Goal: Task Accomplishment & Management: Complete application form

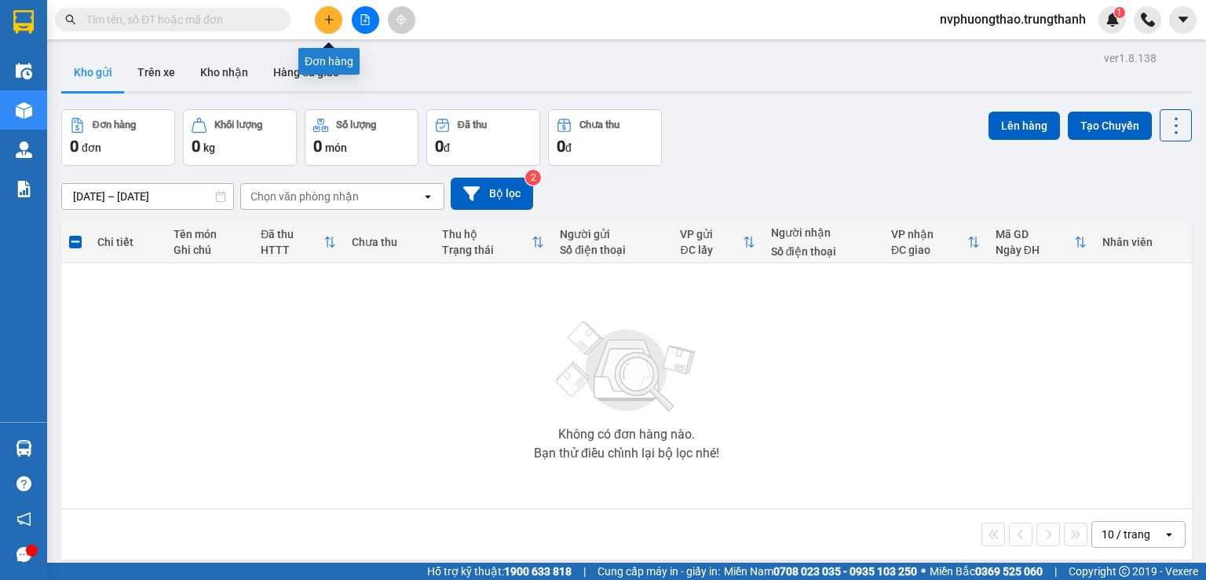
click at [330, 13] on button at bounding box center [328, 19] width 27 height 27
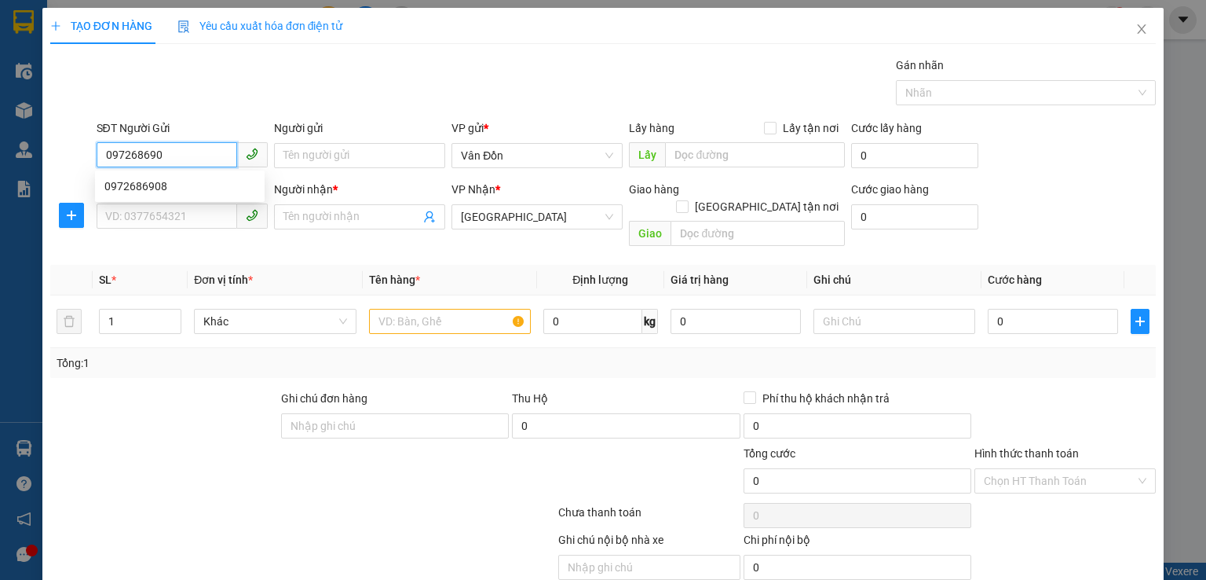
type input "0972686908"
click at [170, 183] on div "0972686908" at bounding box center [179, 185] width 151 height 17
checkbox input "true"
type input "cổng chợ cr vđ-vpvđ"
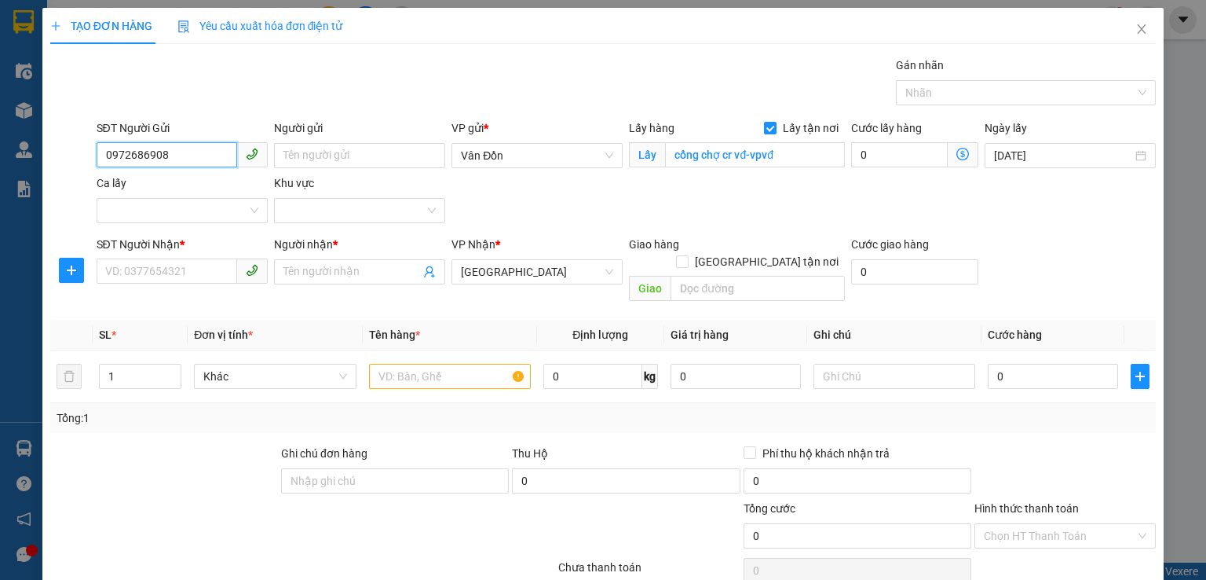
type input "0972686908"
click at [354, 141] on div "Người gửi" at bounding box center [359, 131] width 171 height 24
click at [342, 158] on input "Người gửi" at bounding box center [359, 155] width 171 height 25
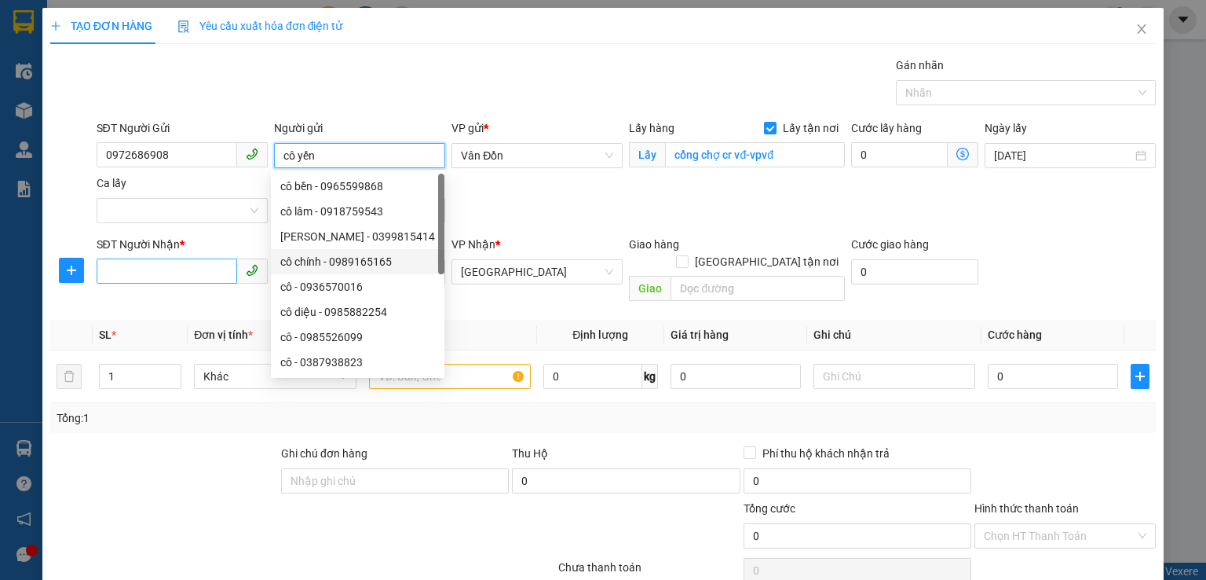
type input "cô yến"
click at [146, 262] on input "SĐT Người Nhận *" at bounding box center [167, 270] width 141 height 25
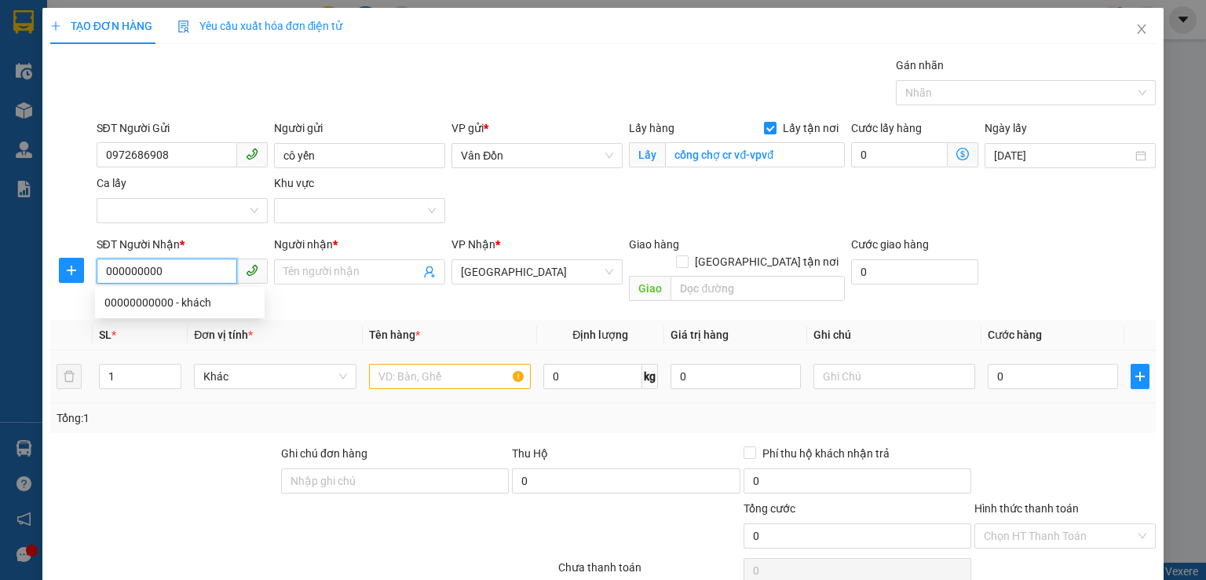
type input "000000000"
click at [469, 364] on input "text" at bounding box center [450, 376] width 162 height 25
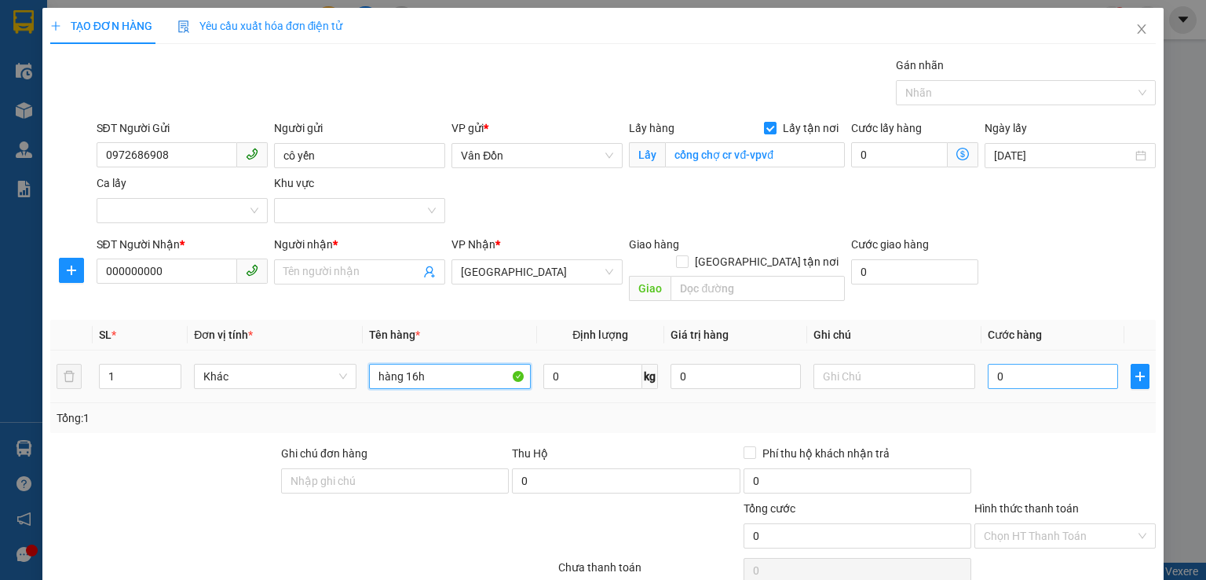
type input "hàng 16h"
click at [1030, 368] on input "0" at bounding box center [1053, 376] width 130 height 25
type input "2"
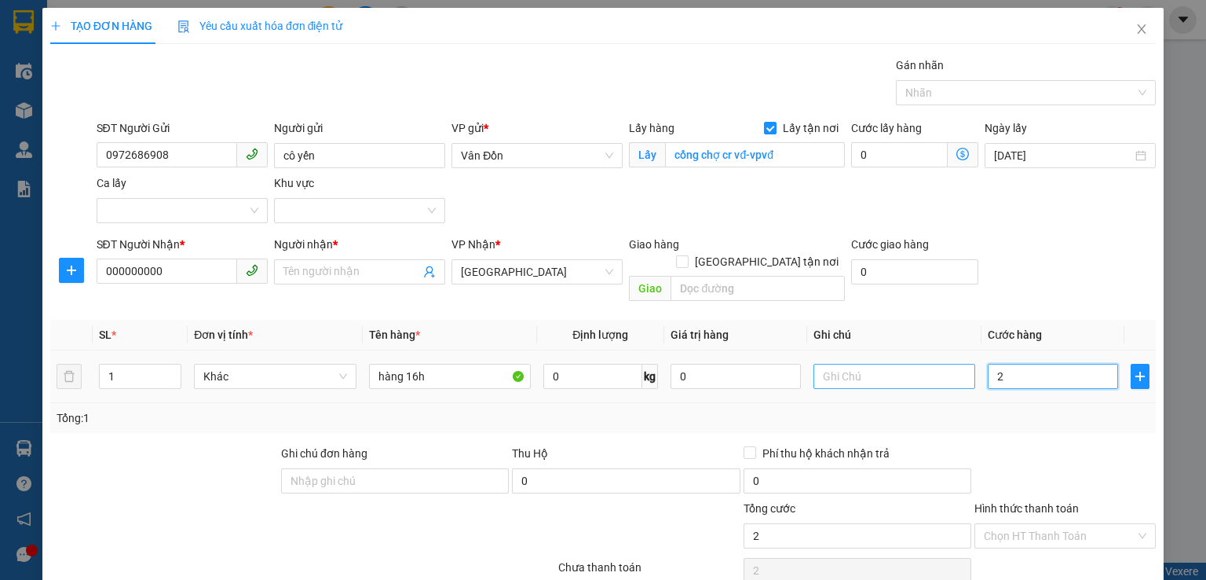
type input "20"
type input "2"
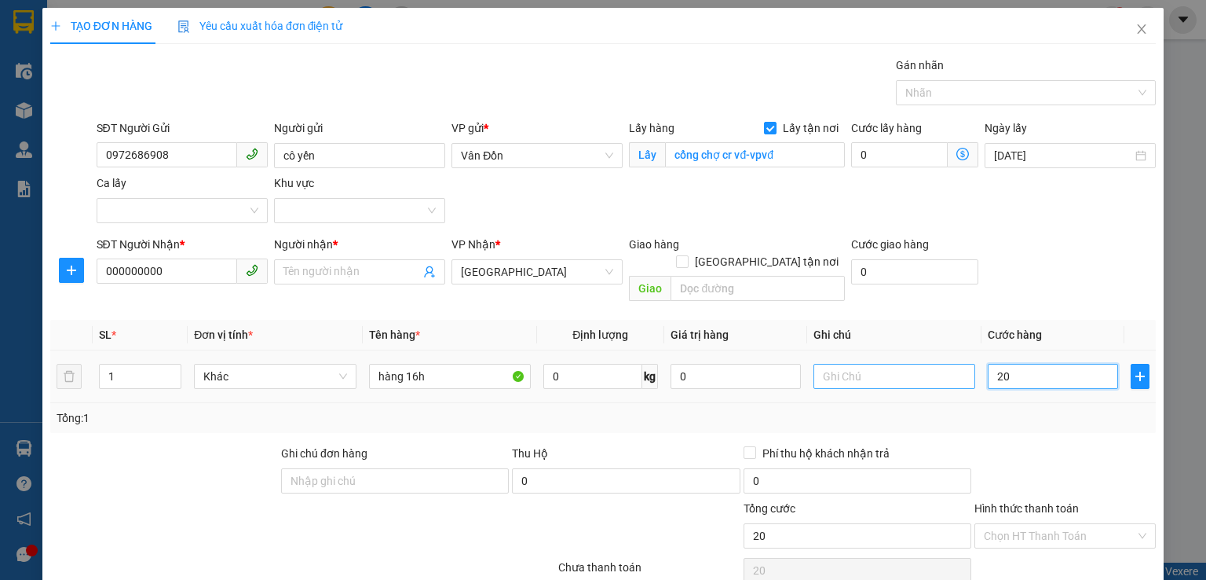
type input "2"
type input "0"
type input "01"
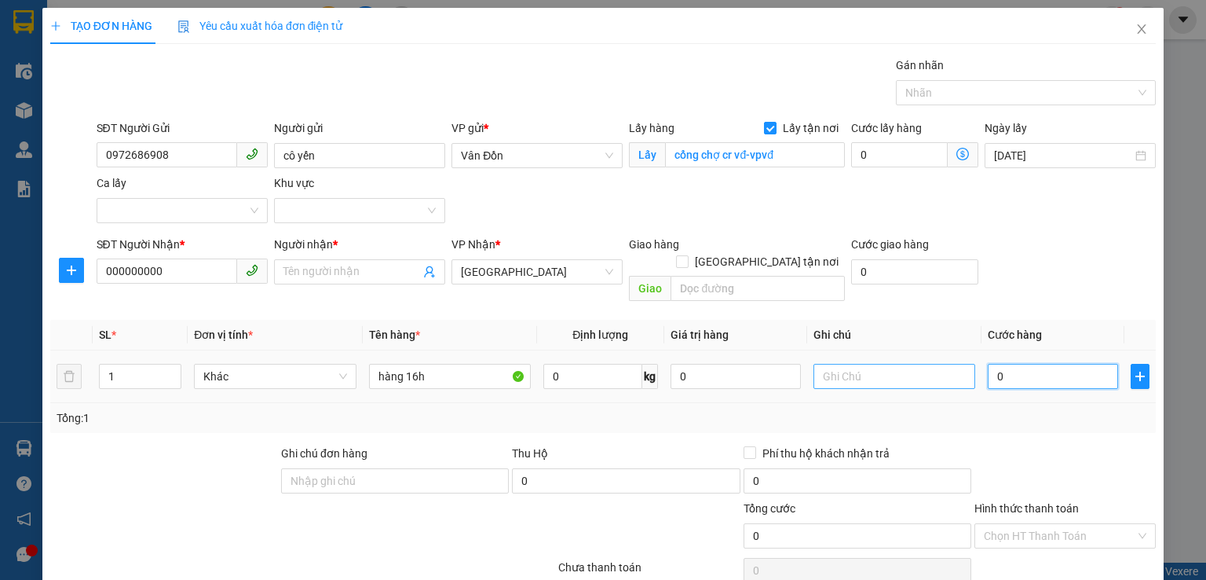
type input "1"
type input "010"
type input "10"
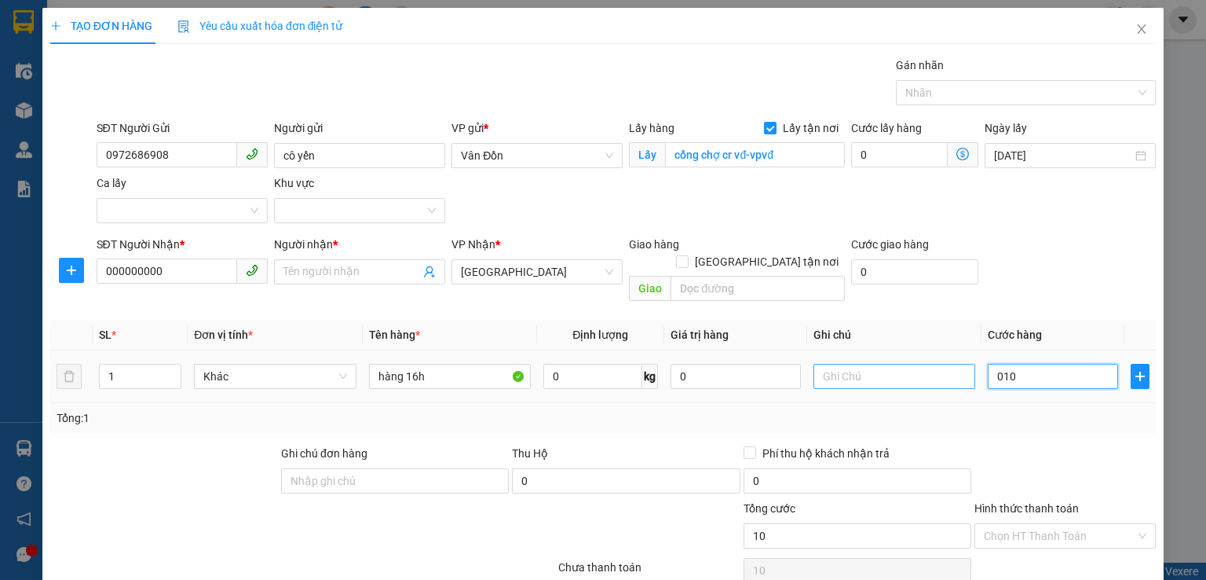
type input "0.100"
type input "100"
drag, startPoint x: 1021, startPoint y: 353, endPoint x: 958, endPoint y: 362, distance: 63.5
click at [958, 362] on tr "1 Khác hàng 16h 0 kg 0 0.100" at bounding box center [603, 376] width 1106 height 53
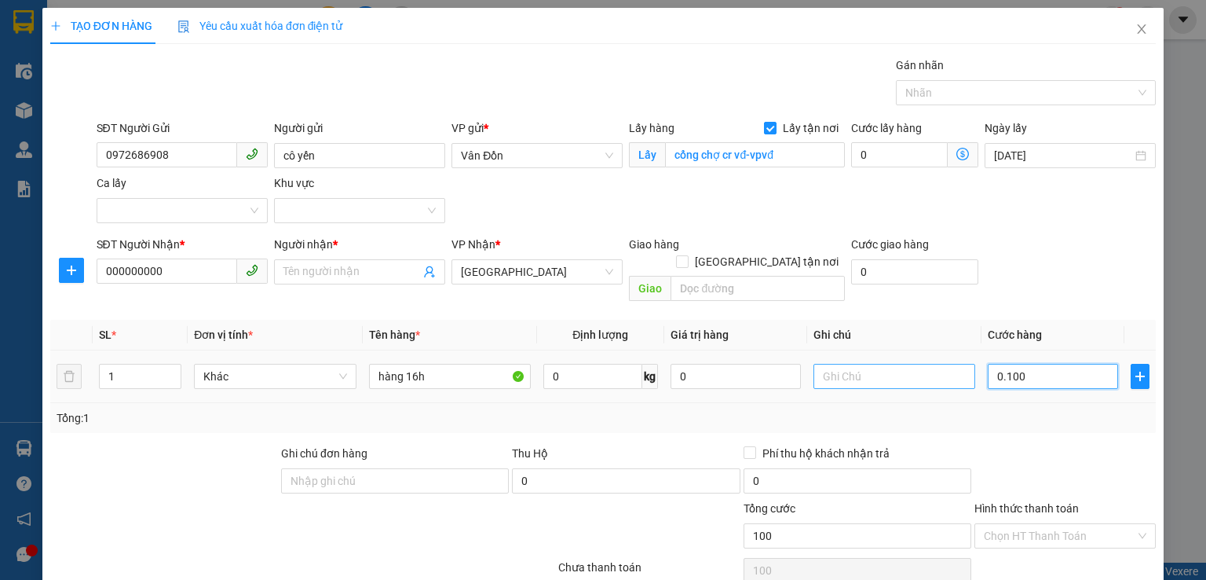
type input "1"
type input "10"
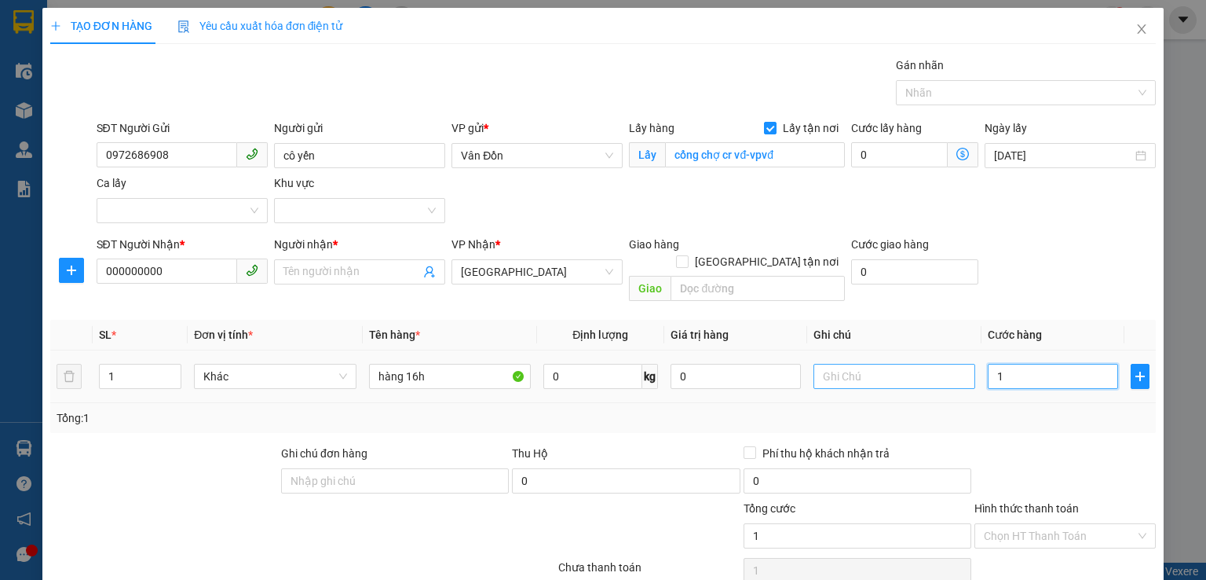
type input "10"
type input "100"
type input "1.000"
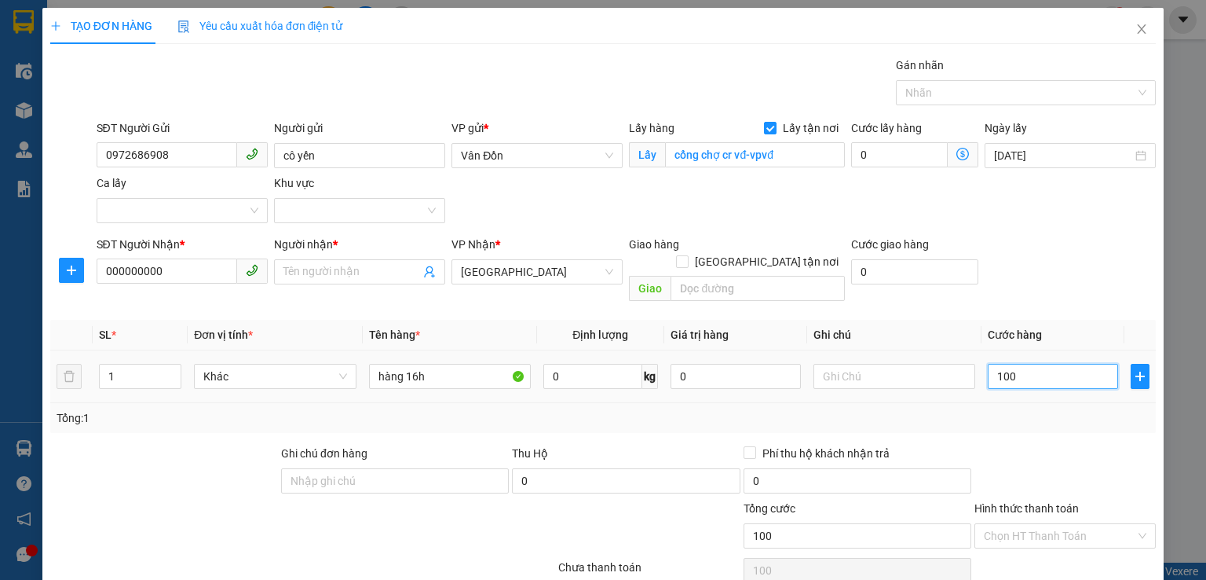
type input "1.000"
type input "10.000"
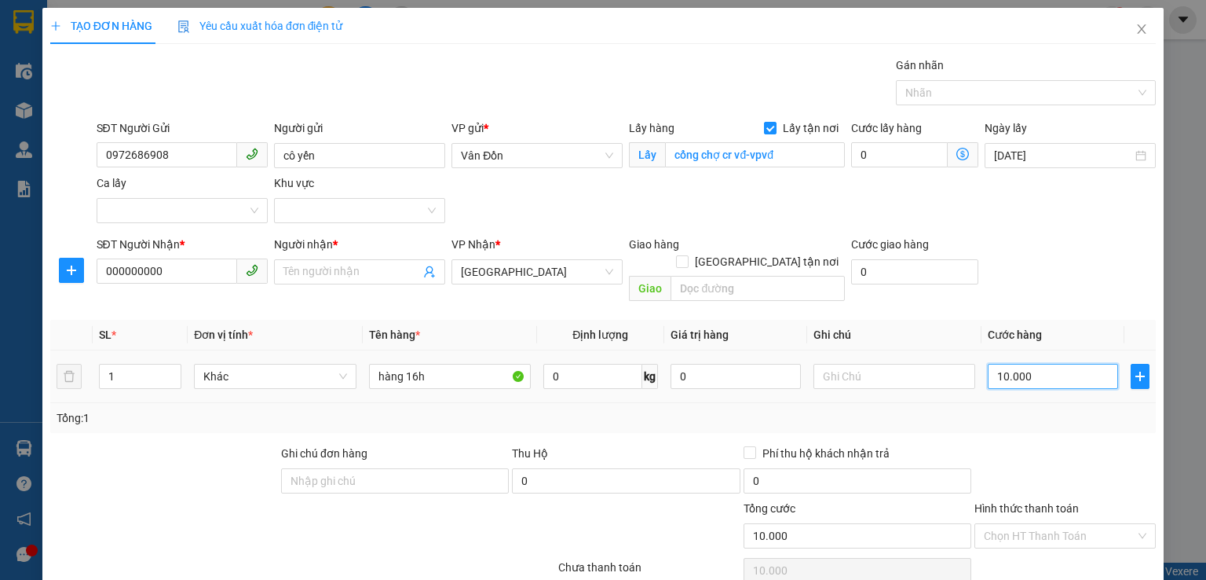
type input "100.000"
click at [1012, 409] on div "Tổng: 1" at bounding box center [603, 417] width 1093 height 17
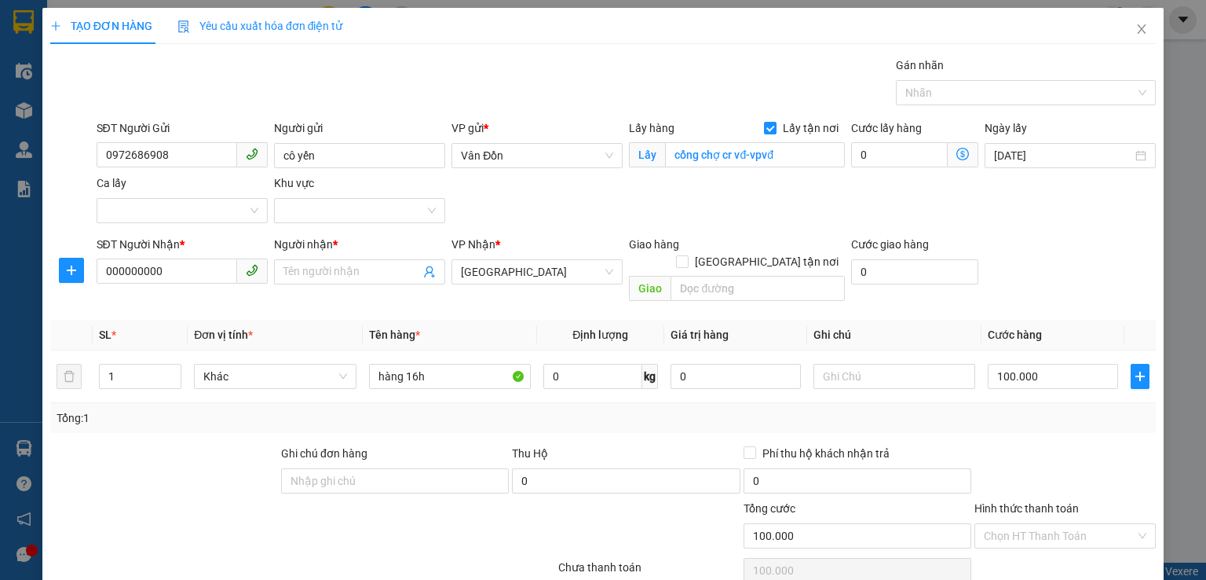
scroll to position [104, 0]
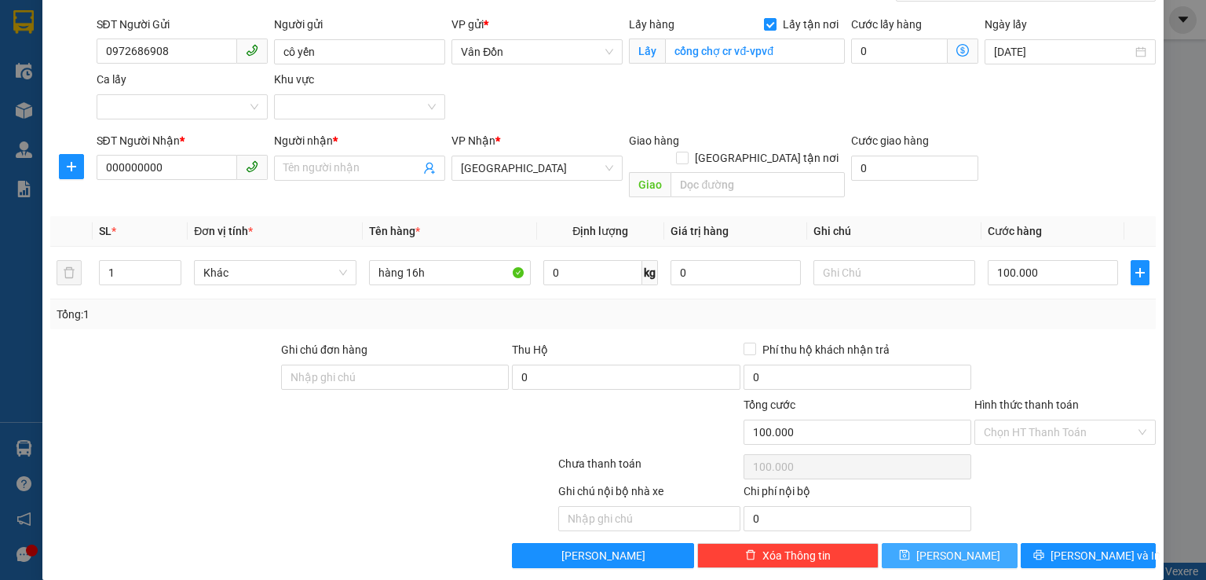
drag, startPoint x: 971, startPoint y: 526, endPoint x: 1017, endPoint y: 484, distance: 62.8
click at [970, 543] on button "[PERSON_NAME]" at bounding box center [950, 555] width 136 height 25
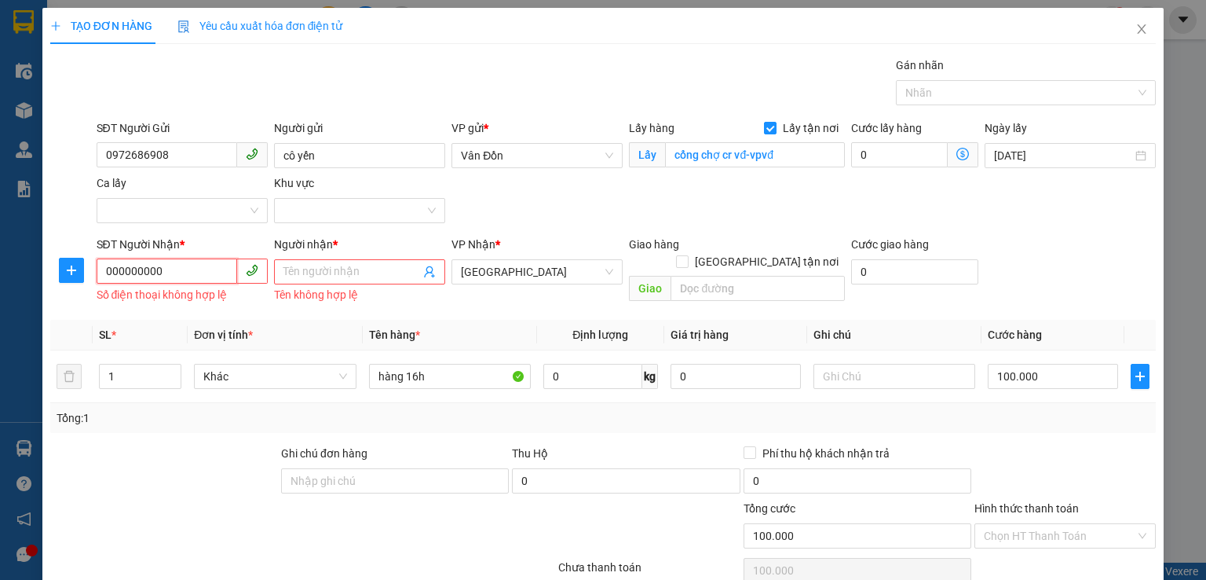
click at [166, 265] on input "000000000" at bounding box center [167, 270] width 141 height 25
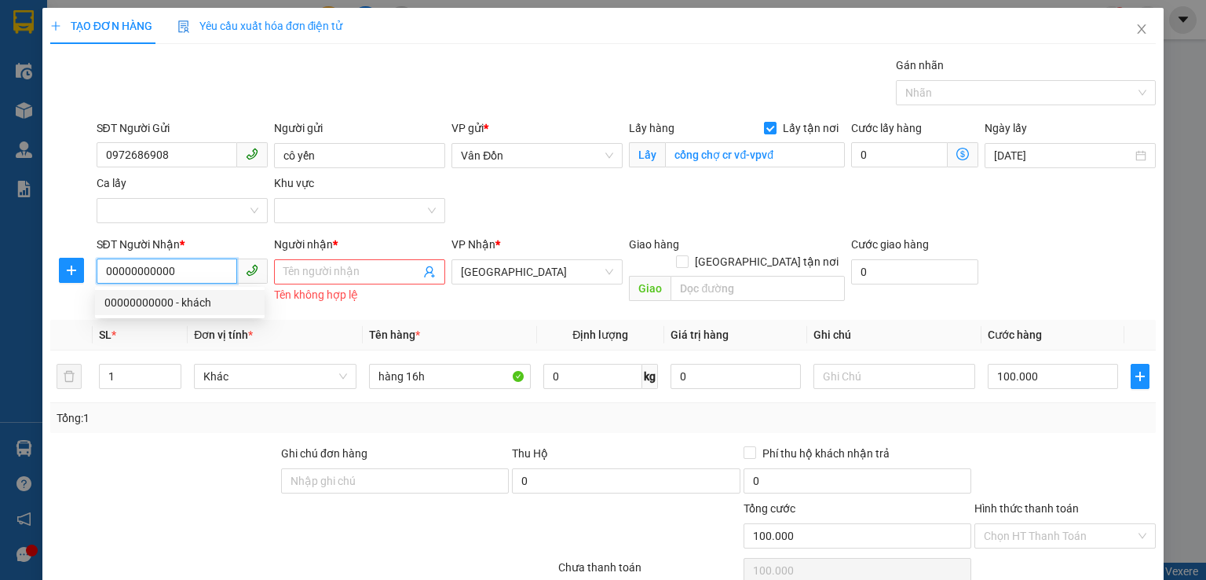
type input "00000000000"
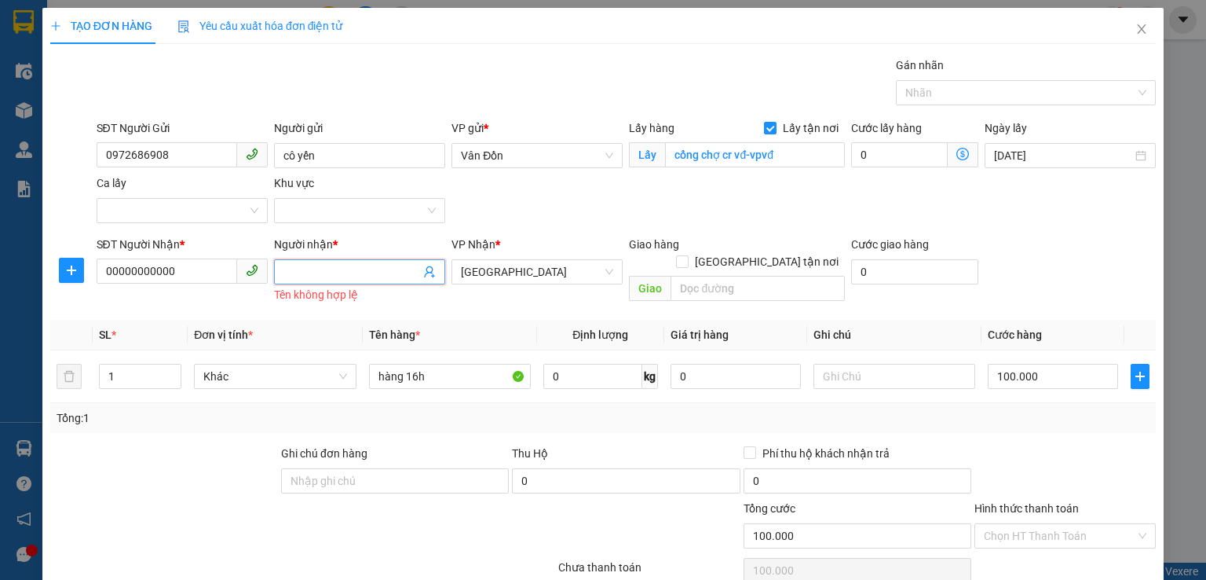
click at [338, 276] on input "Người nhận *" at bounding box center [351, 271] width 137 height 17
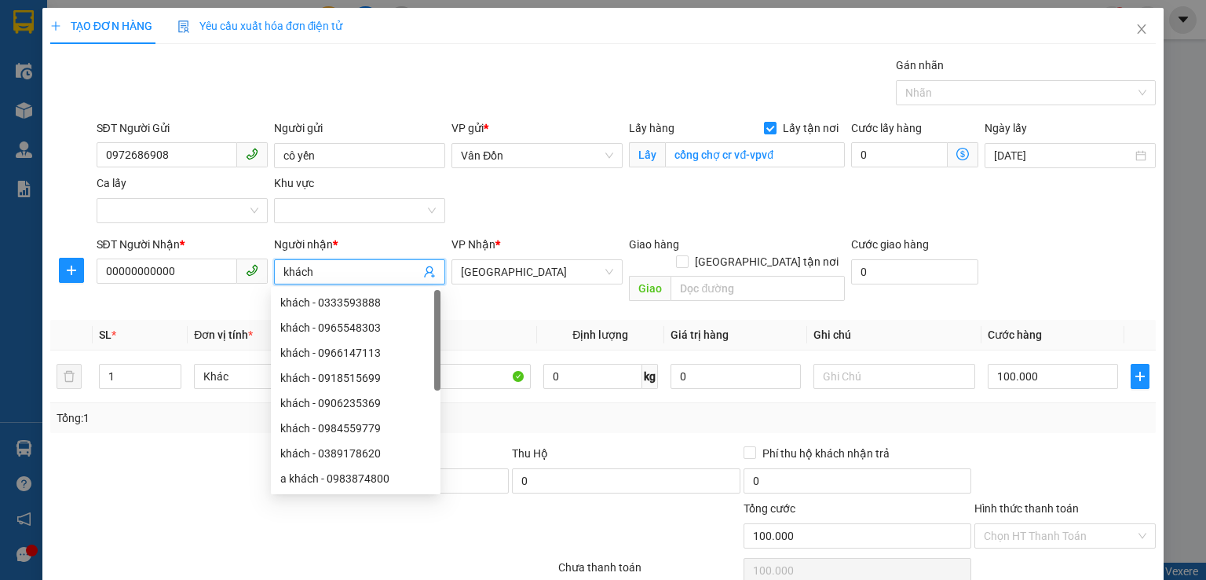
scroll to position [104, 0]
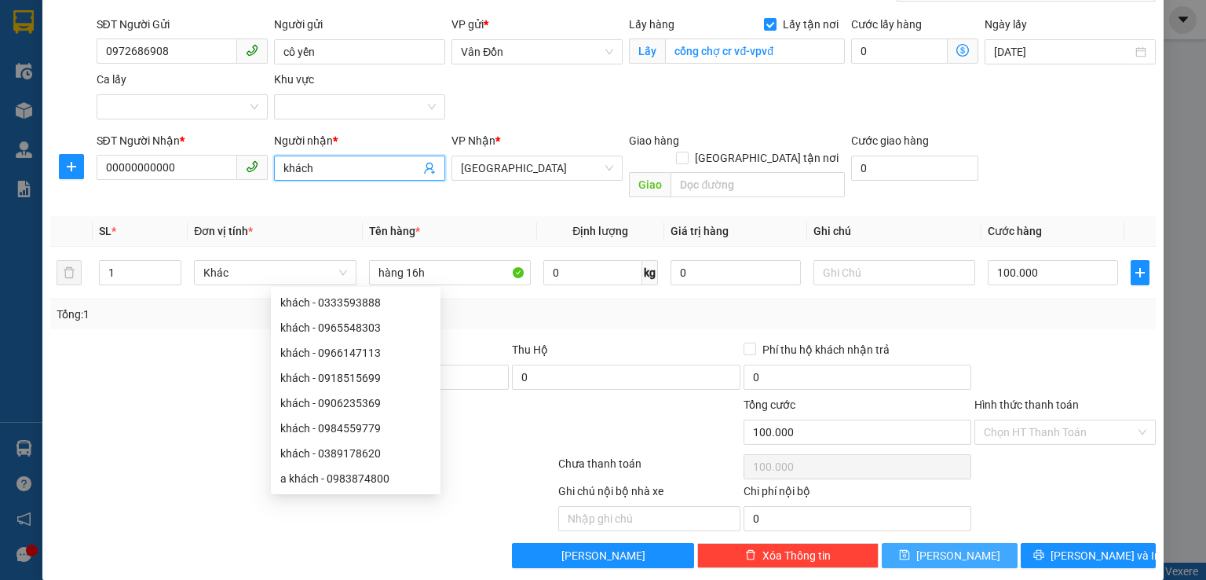
type input "khách"
drag, startPoint x: 971, startPoint y: 530, endPoint x: 962, endPoint y: 532, distance: 8.8
click at [970, 543] on button "[PERSON_NAME]" at bounding box center [950, 555] width 136 height 25
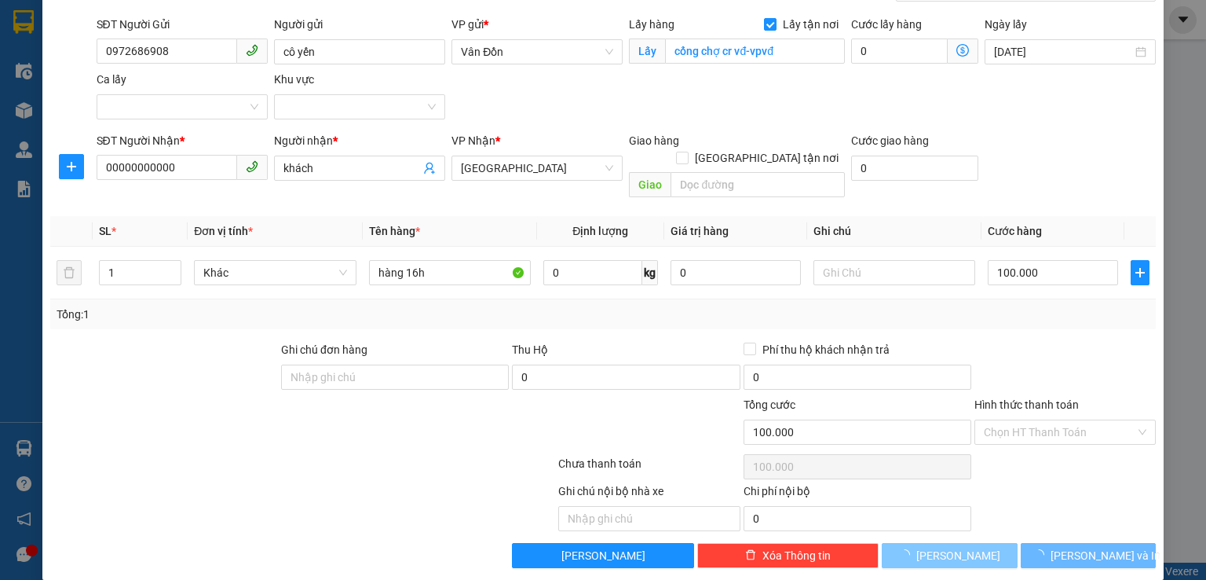
checkbox input "false"
type input "0"
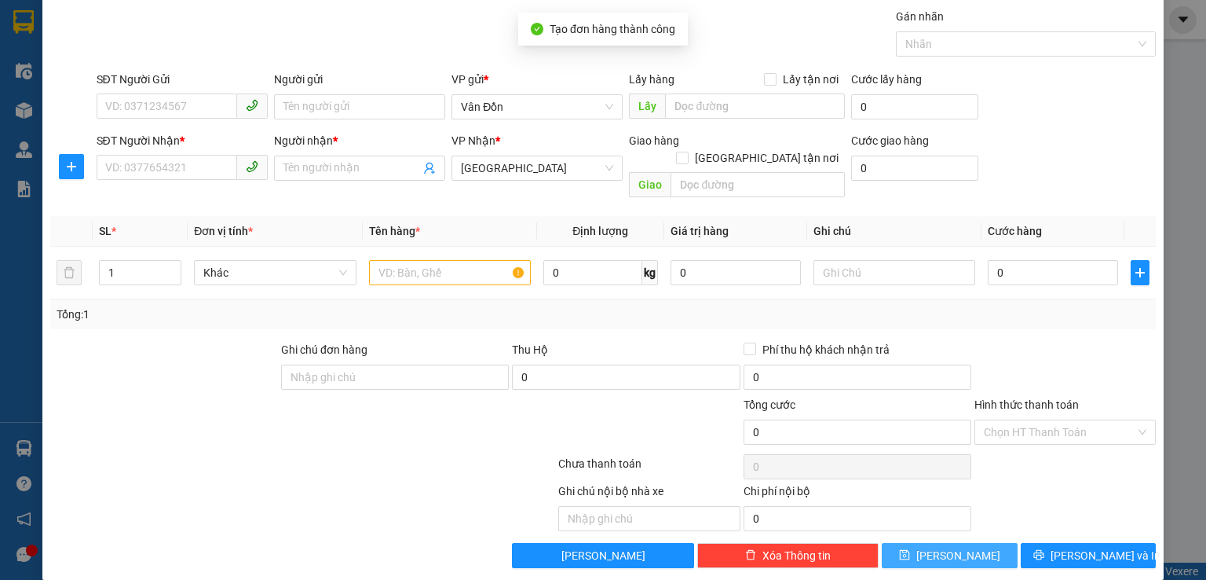
scroll to position [0, 0]
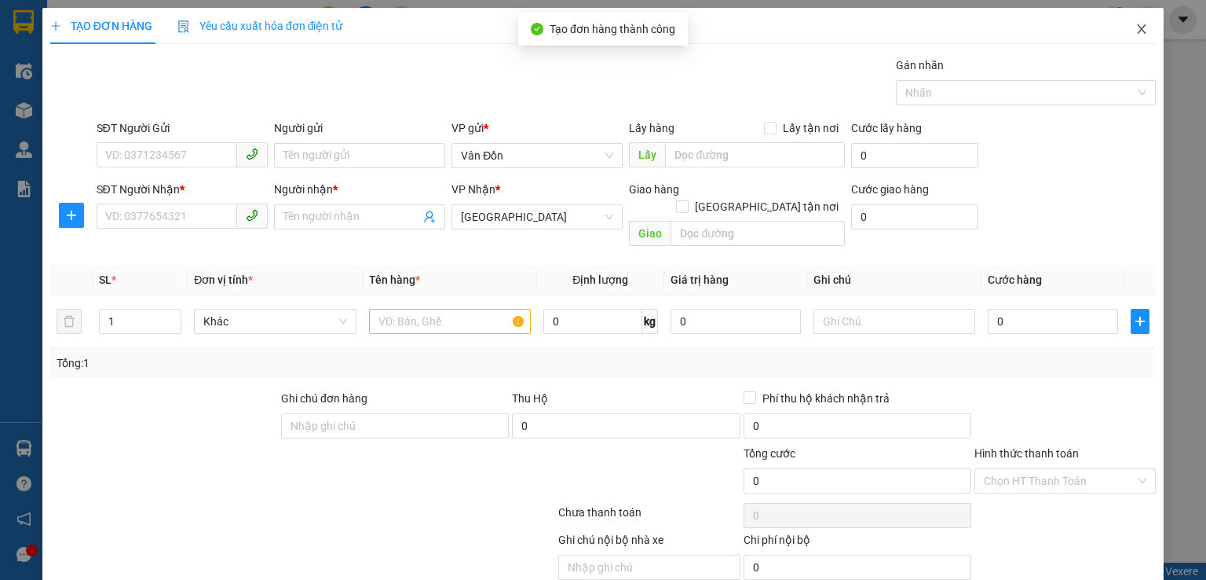
click at [1136, 31] on icon "close" at bounding box center [1142, 29] width 13 height 13
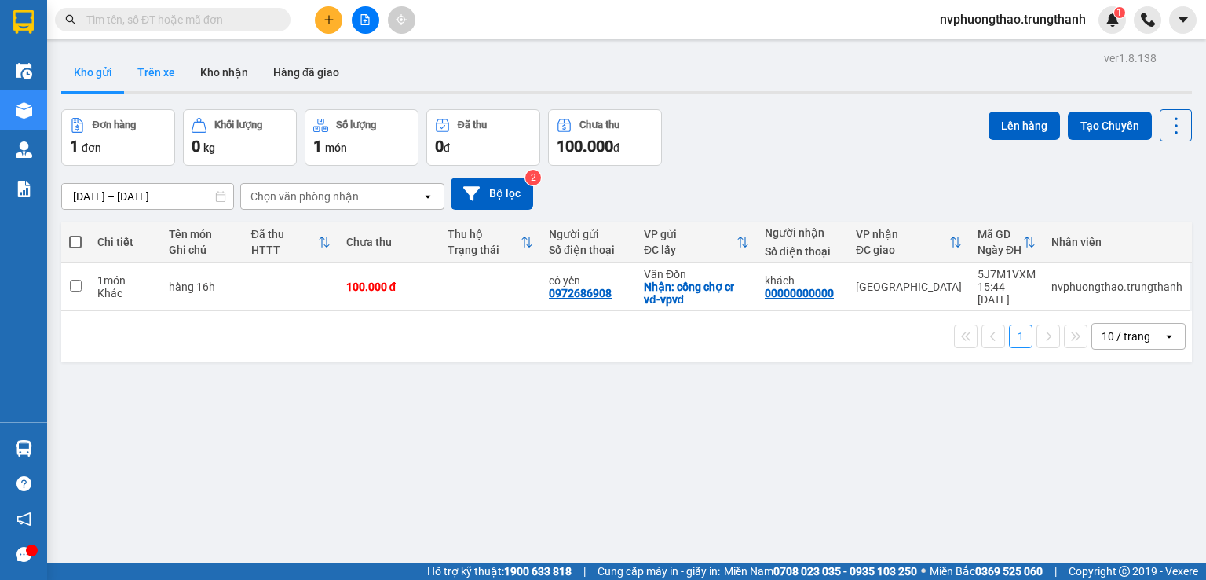
click at [141, 78] on button "Trên xe" at bounding box center [156, 72] width 63 height 38
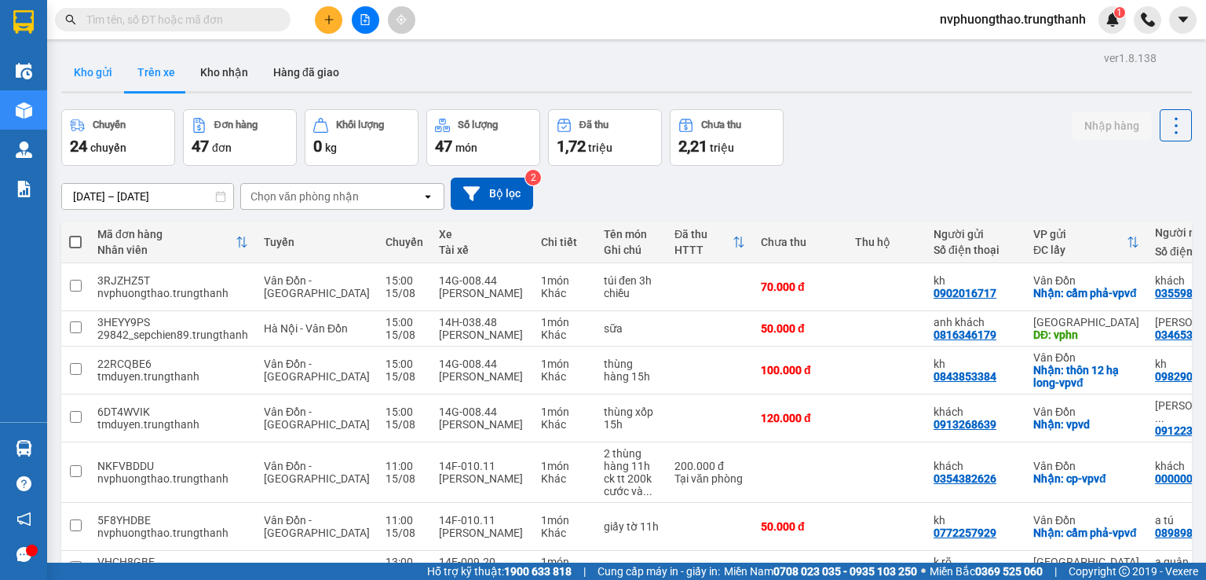
click at [91, 67] on button "Kho gửi" at bounding box center [93, 72] width 64 height 38
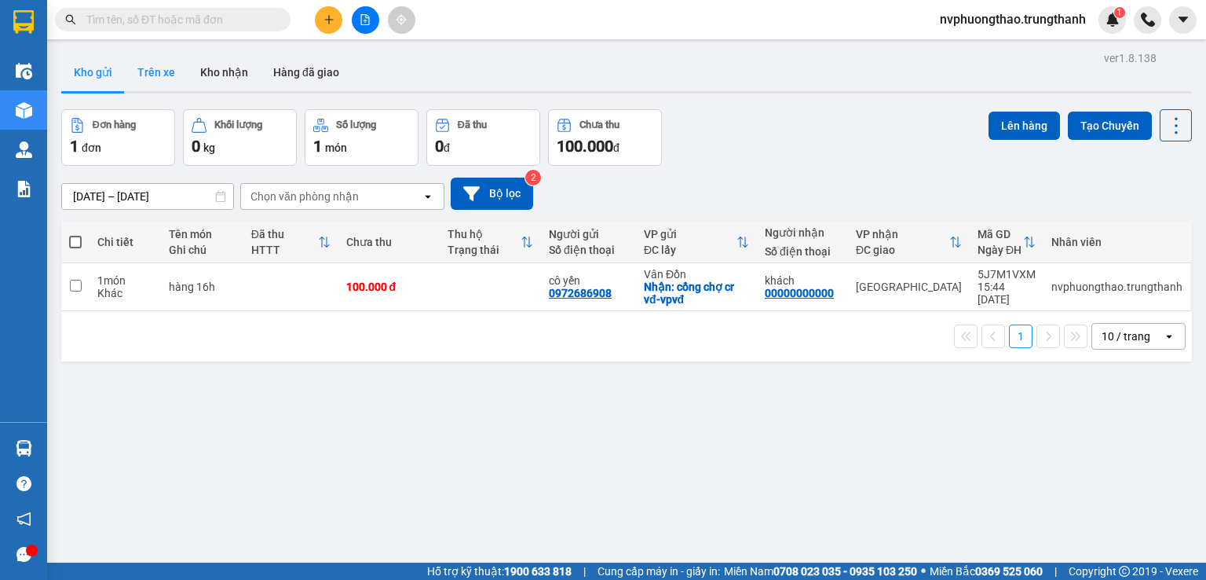
click at [163, 61] on button "Trên xe" at bounding box center [156, 72] width 63 height 38
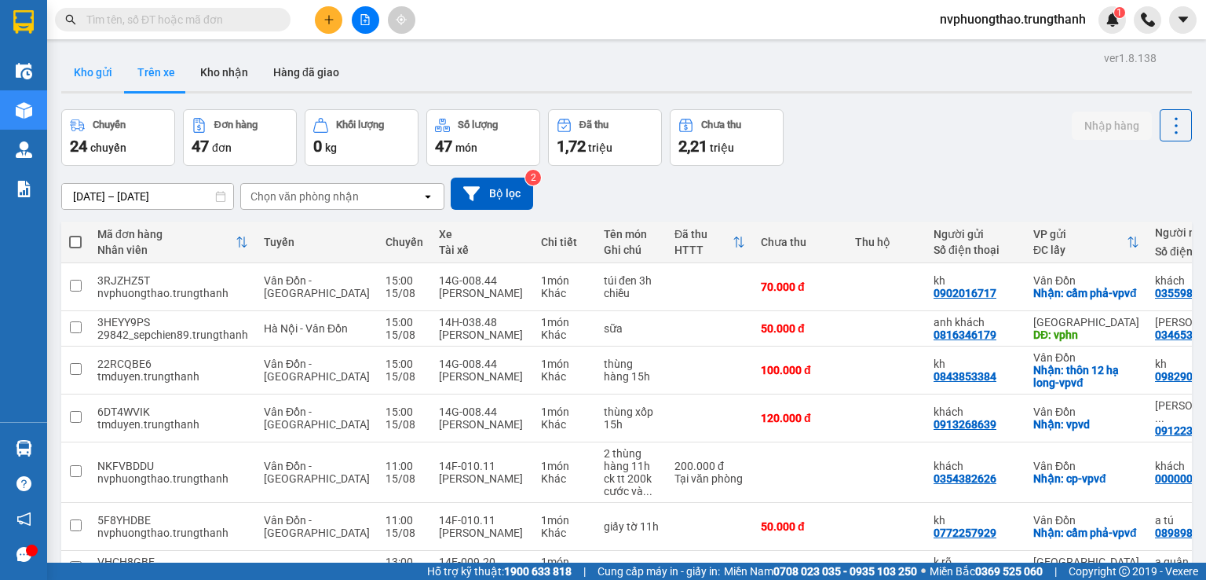
click at [102, 66] on button "Kho gửi" at bounding box center [93, 72] width 64 height 38
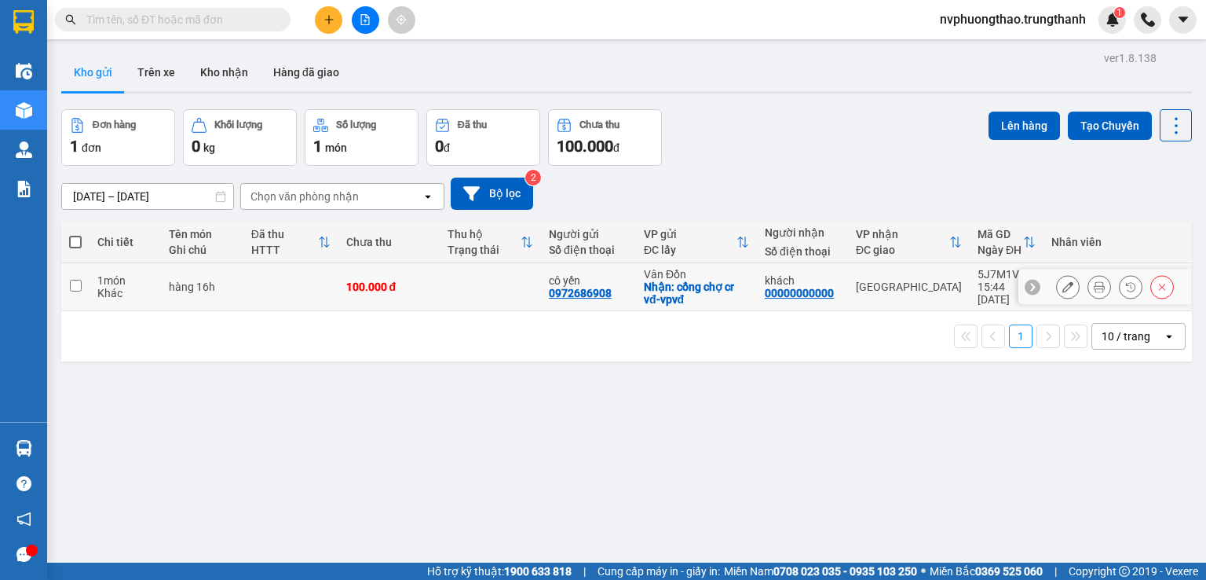
click at [1063, 287] on icon at bounding box center [1068, 286] width 11 height 11
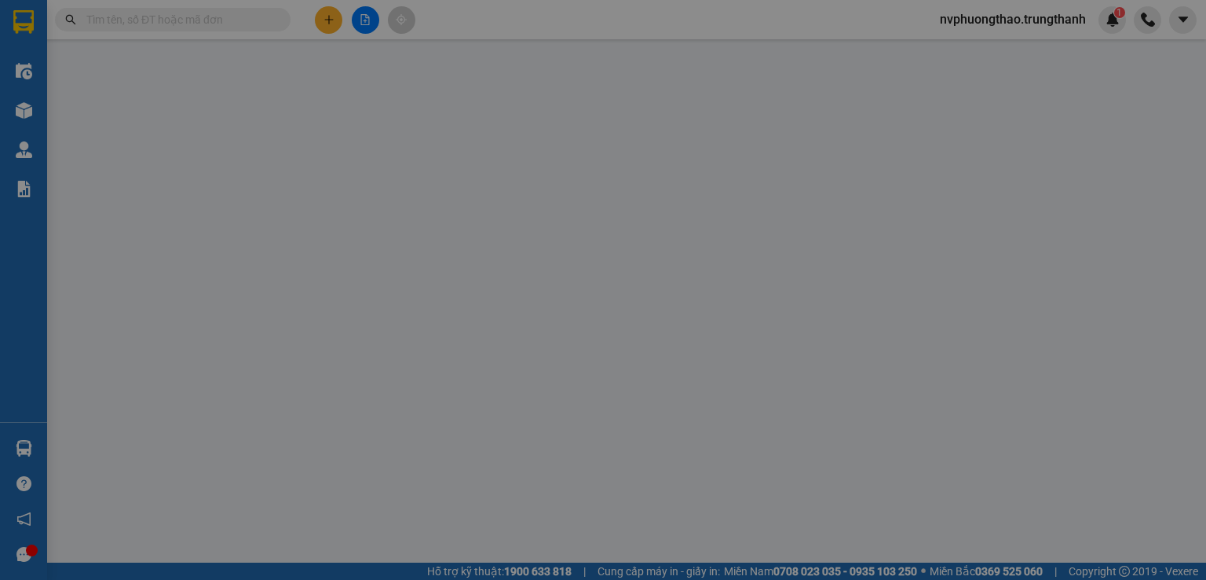
type input "0972686908"
type input "cô yến"
checkbox input "true"
type input "cổng chợ cr vđ-vpvđ"
type input "00000000000"
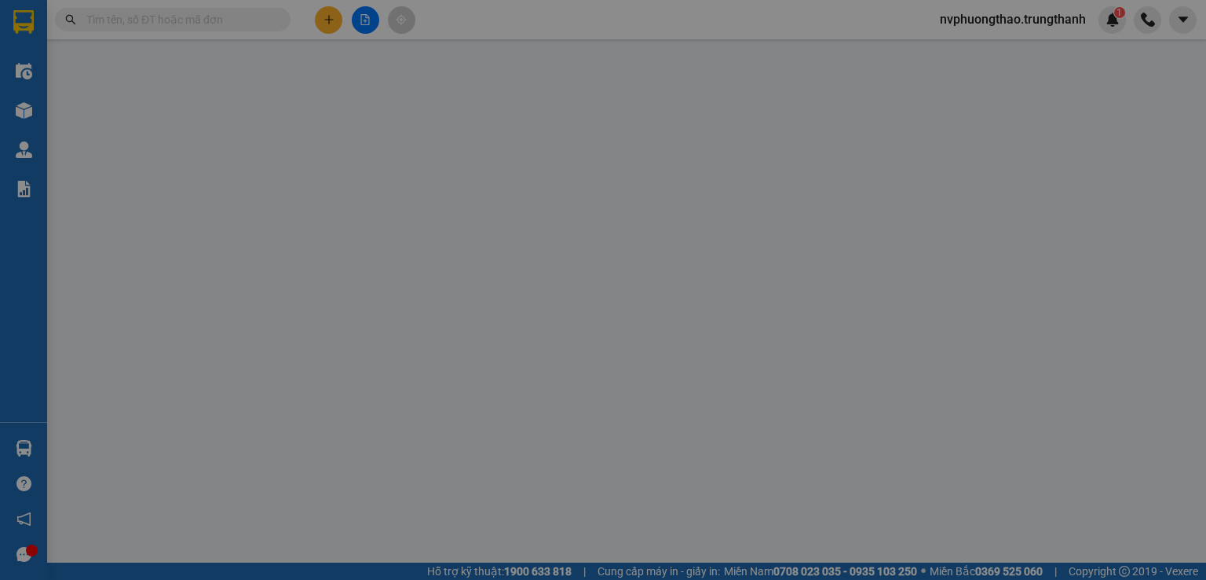
type input "khách"
type input "100.000"
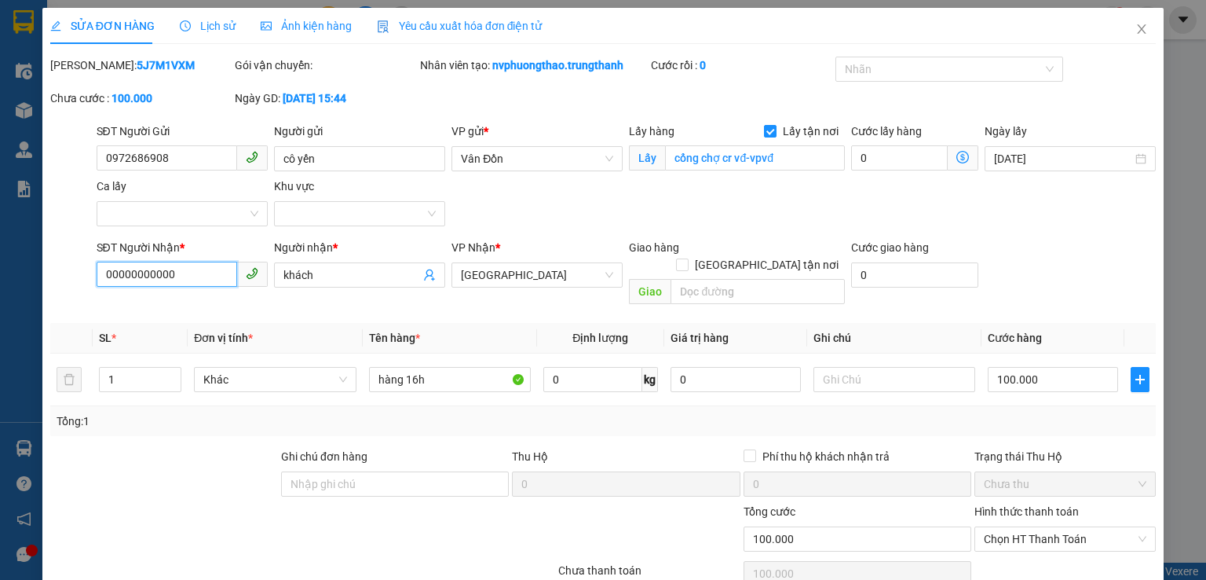
drag, startPoint x: 177, startPoint y: 278, endPoint x: 50, endPoint y: 273, distance: 127.3
click at [27, 283] on div "SỬA ĐƠN HÀNG Lịch sử Ảnh kiện hàng Yêu cầu xuất hóa đơn điện tử Total Paid Fee …" at bounding box center [603, 290] width 1206 height 580
click at [126, 279] on input "0912" at bounding box center [167, 274] width 141 height 25
click at [170, 278] on input "0912097" at bounding box center [167, 274] width 141 height 25
type input "0912097826"
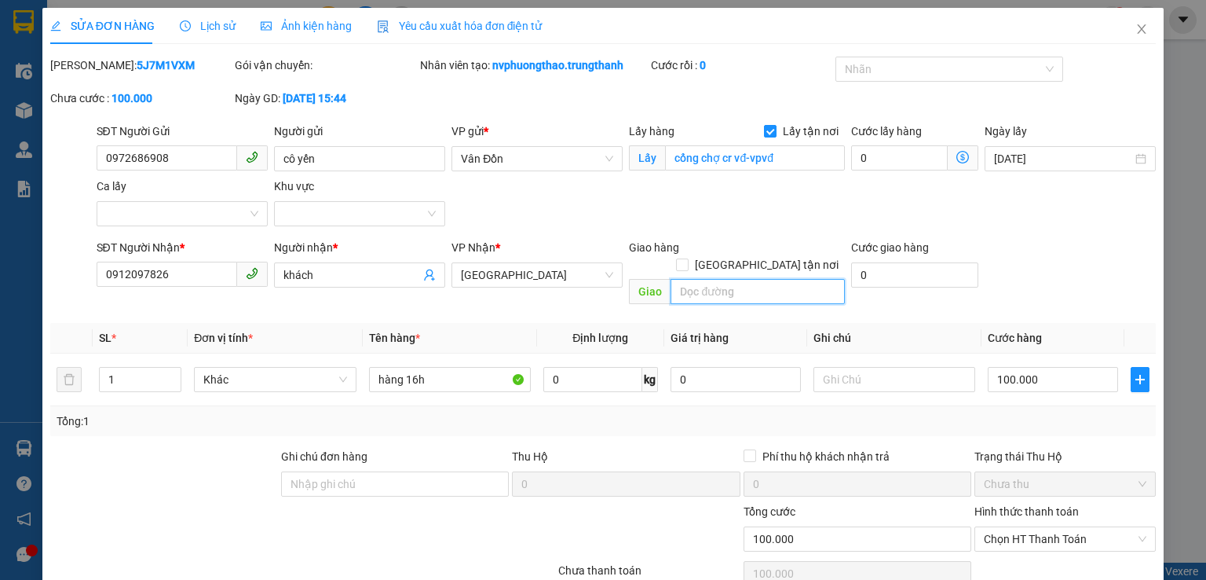
click at [767, 279] on input "text" at bounding box center [758, 291] width 174 height 25
type input "long biên"
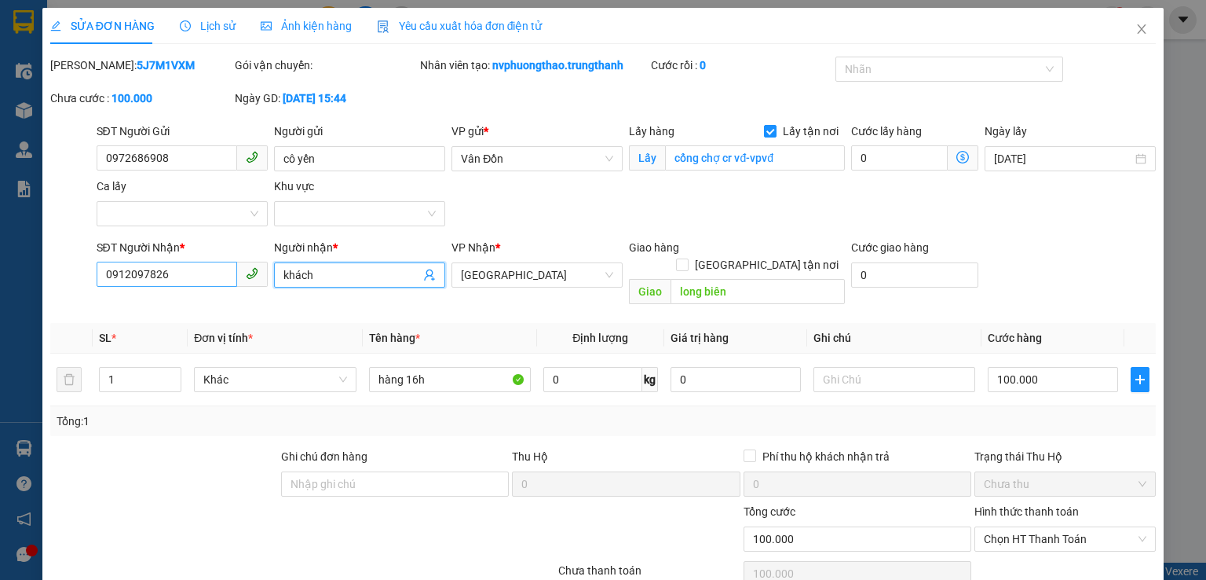
drag, startPoint x: 350, startPoint y: 283, endPoint x: 199, endPoint y: 281, distance: 150.8
click at [201, 283] on div "SĐT Người Nhận * 0912097826 Người nhận * khách khách VP Nhận * [GEOGRAPHIC_DATA…" at bounding box center [626, 275] width 1066 height 72
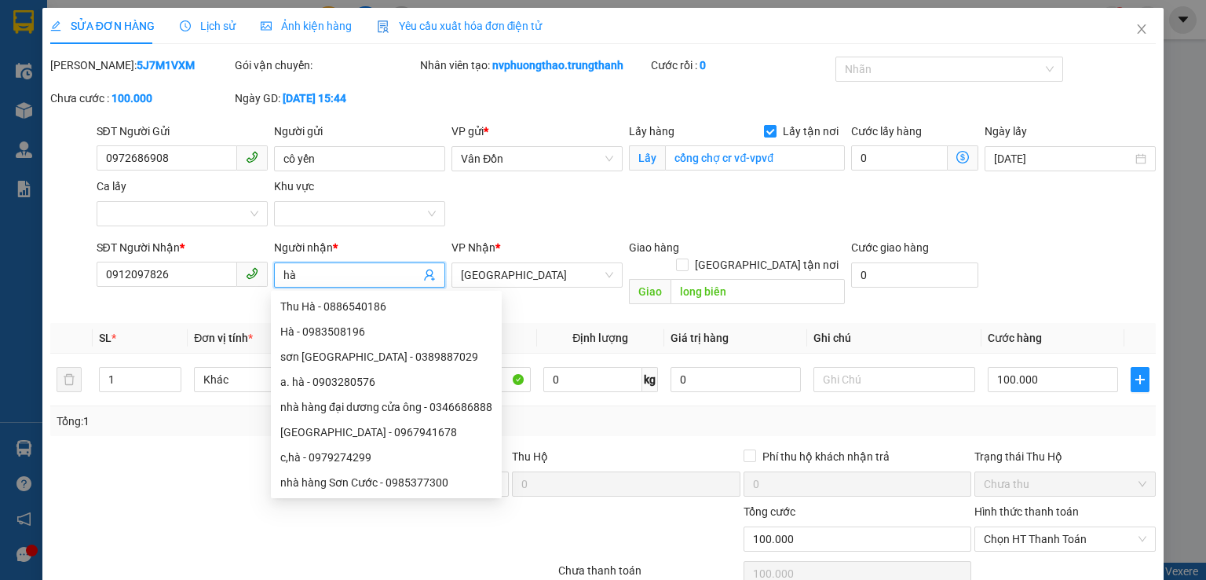
type input "hà"
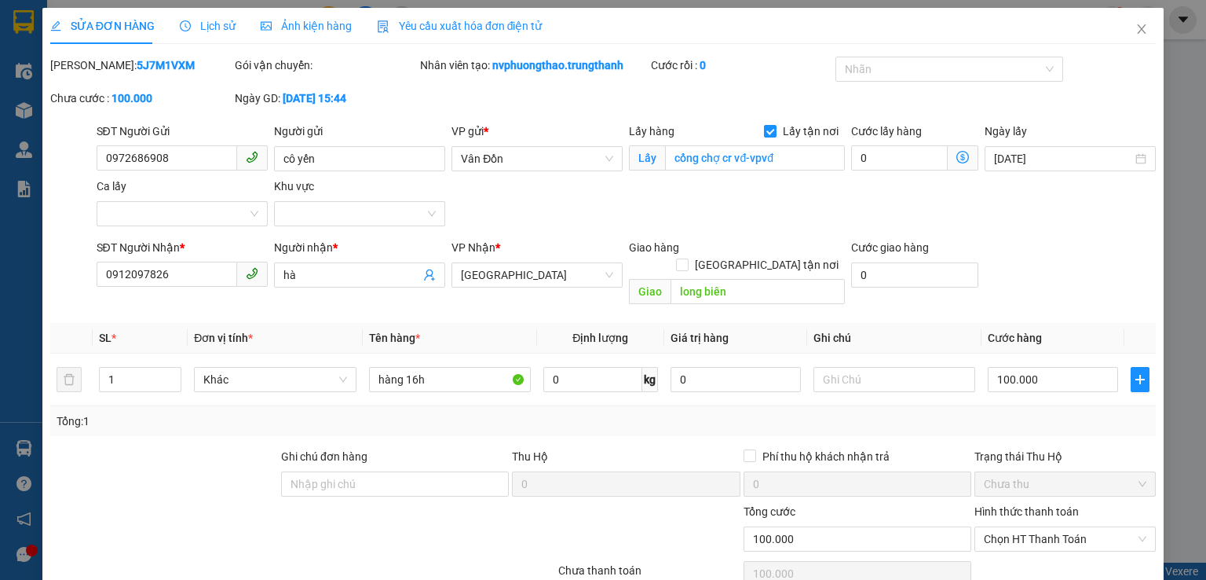
click at [138, 448] on div at bounding box center [164, 475] width 231 height 55
click at [1037, 367] on input "100.000" at bounding box center [1053, 379] width 130 height 25
type input "8"
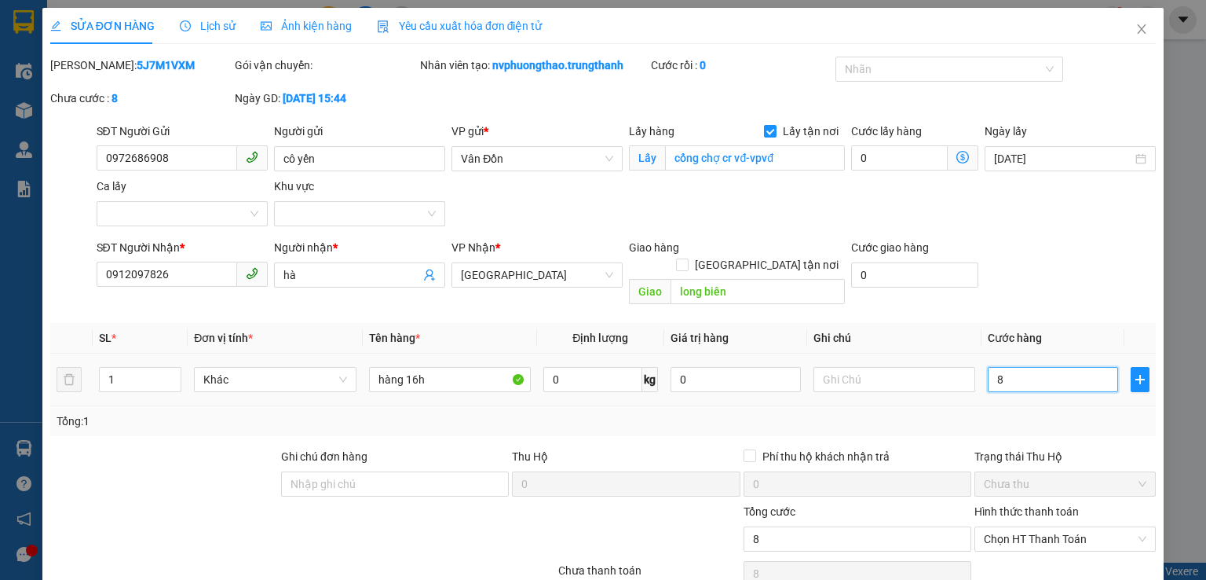
type input "80"
type input "80.000"
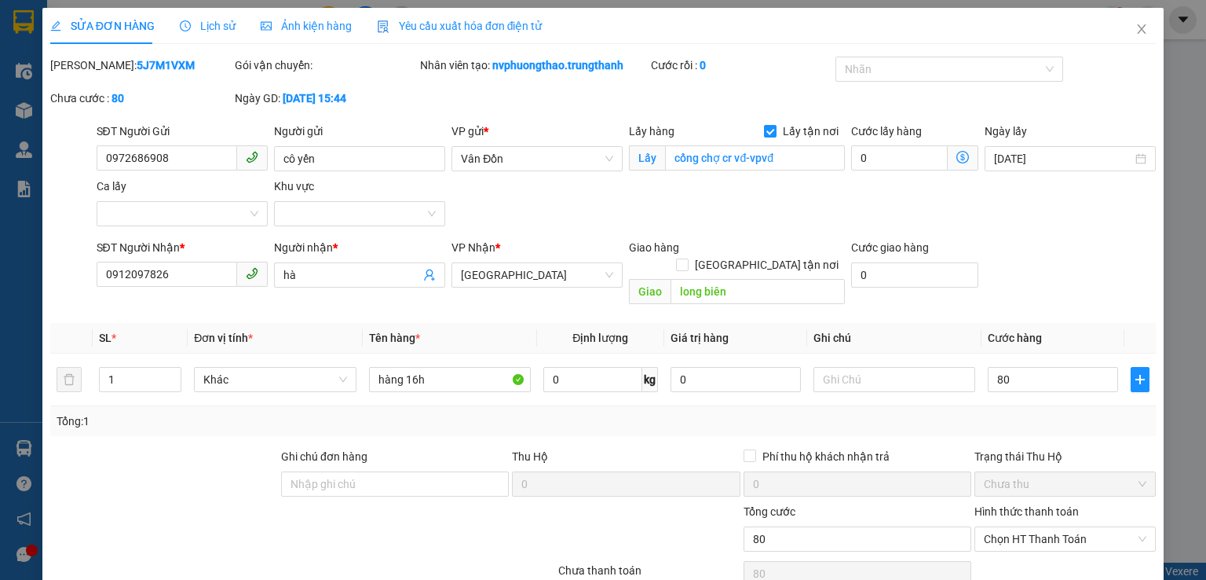
type input "80.000"
click at [1035, 412] on div "Tổng: 1" at bounding box center [603, 420] width 1093 height 17
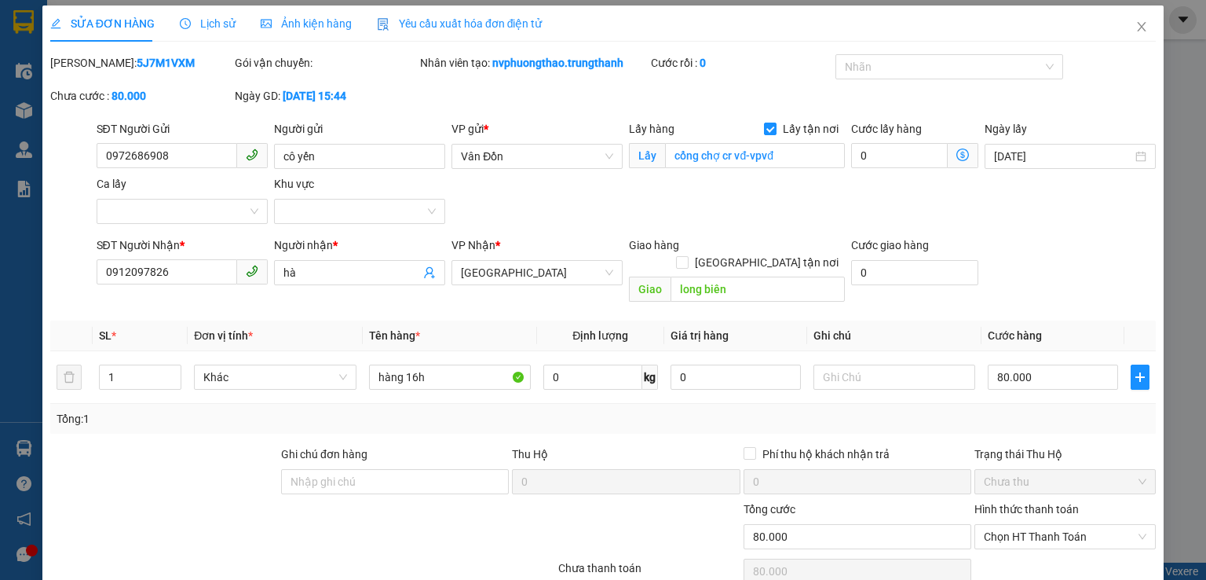
scroll to position [107, 0]
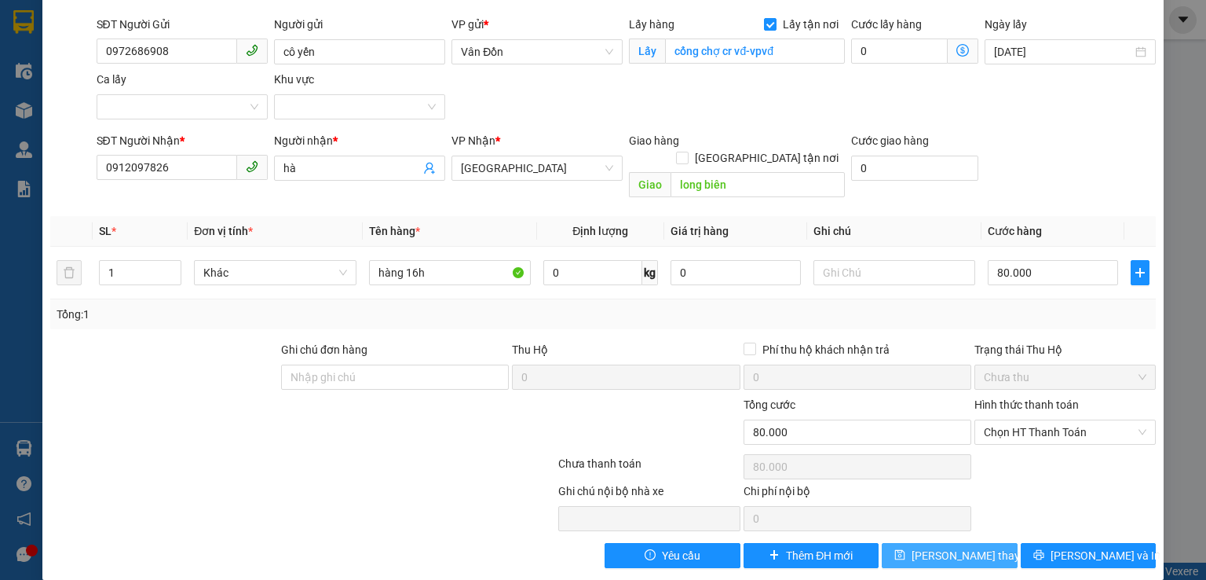
click at [970, 547] on span "[PERSON_NAME] thay đổi" at bounding box center [975, 555] width 126 height 17
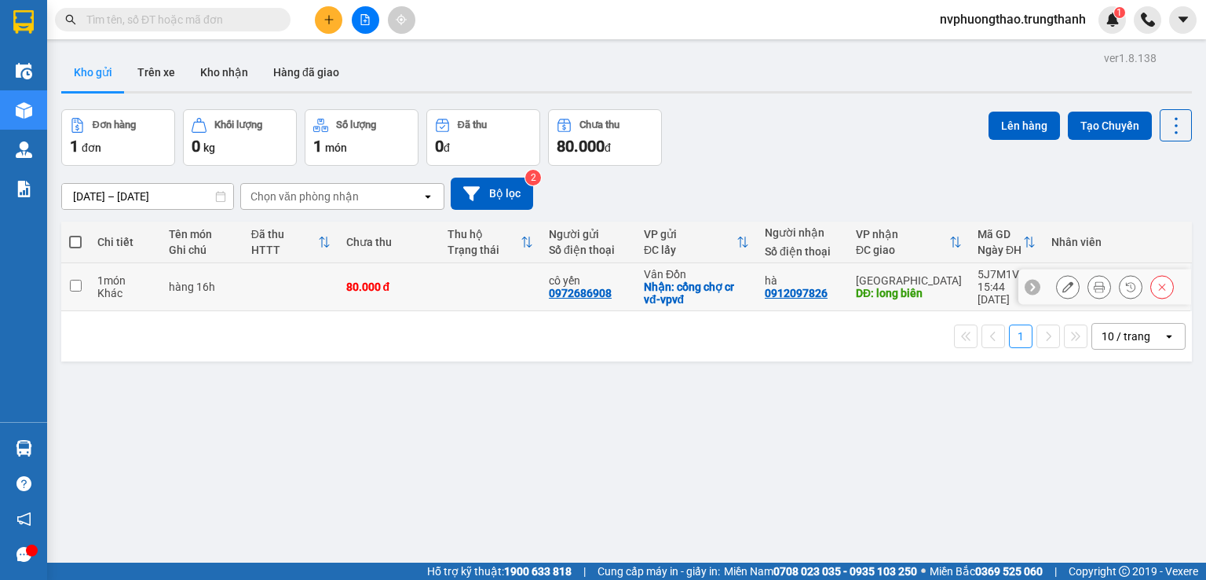
click at [79, 285] on input "checkbox" at bounding box center [76, 286] width 12 height 12
checkbox input "true"
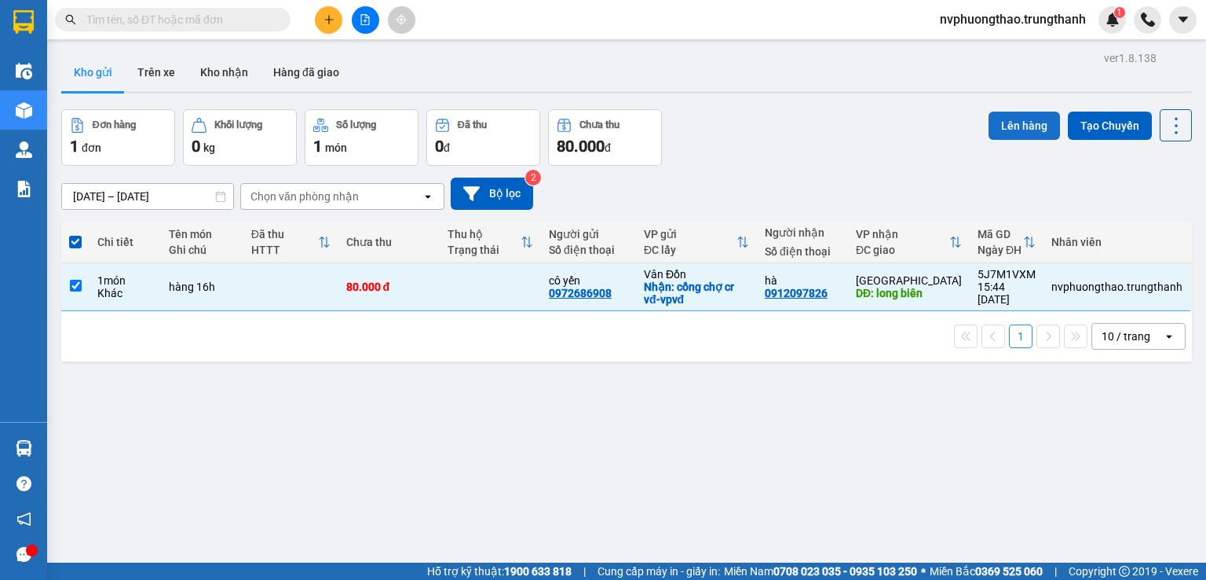
click at [1001, 128] on button "Lên hàng" at bounding box center [1024, 126] width 71 height 28
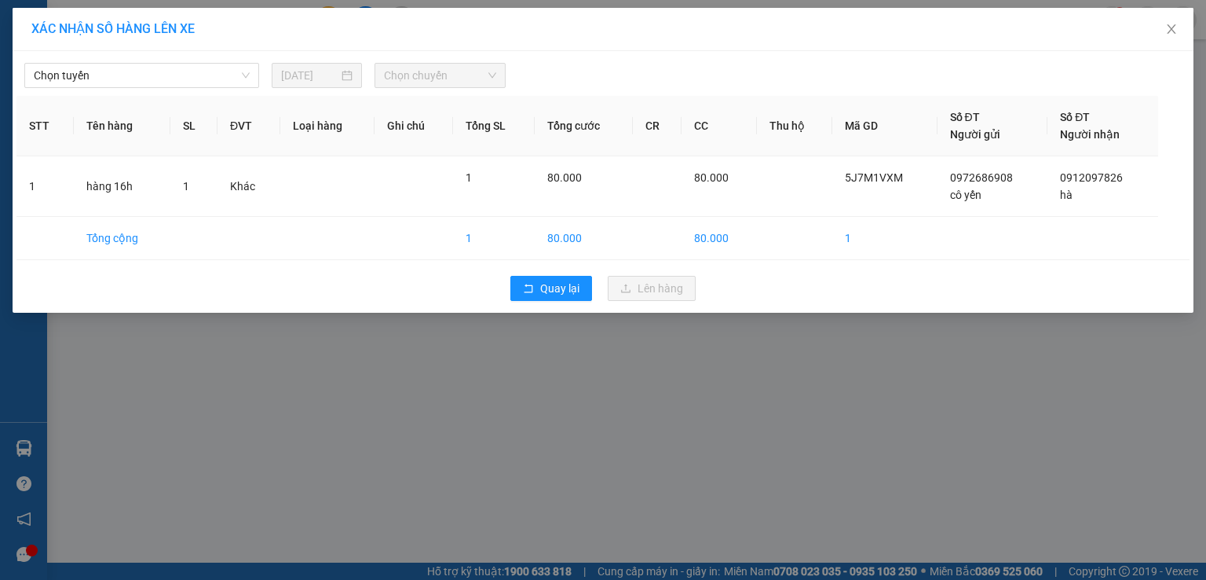
click at [180, 59] on div "Chọn tuyến [DATE] Chọn chuyến" at bounding box center [602, 71] width 1173 height 33
drag, startPoint x: 181, startPoint y: 70, endPoint x: 185, endPoint y: 86, distance: 17.2
click at [182, 74] on span "Chọn tuyến" at bounding box center [142, 76] width 216 height 24
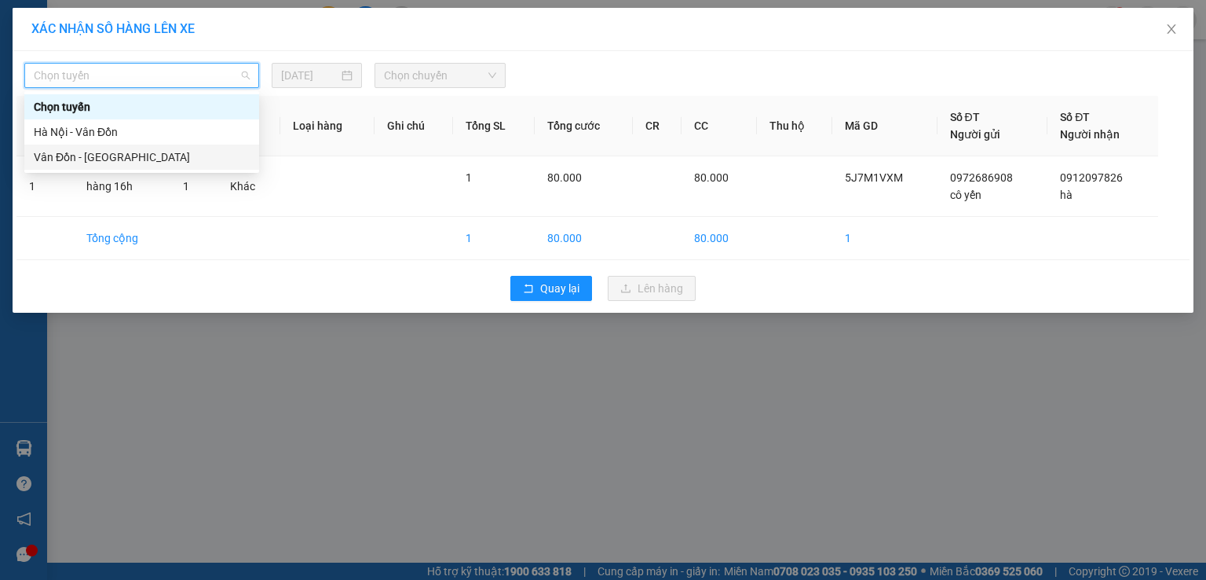
click at [157, 148] on div "Vân Đồn - [GEOGRAPHIC_DATA]" at bounding box center [141, 156] width 235 height 25
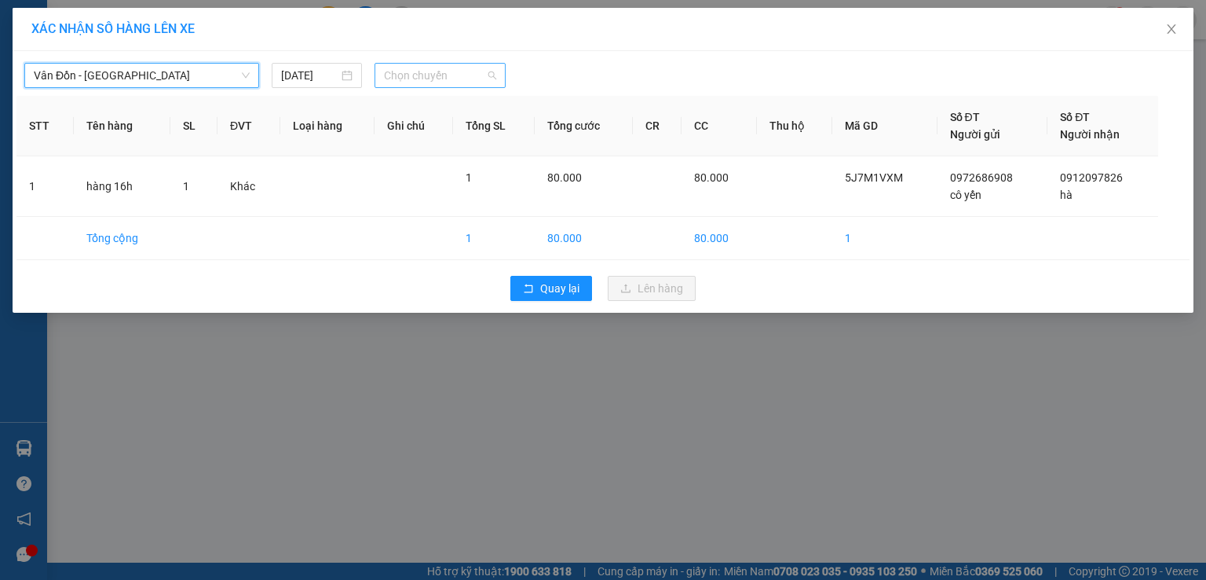
click at [440, 76] on span "Chọn chuyến" at bounding box center [440, 76] width 113 height 24
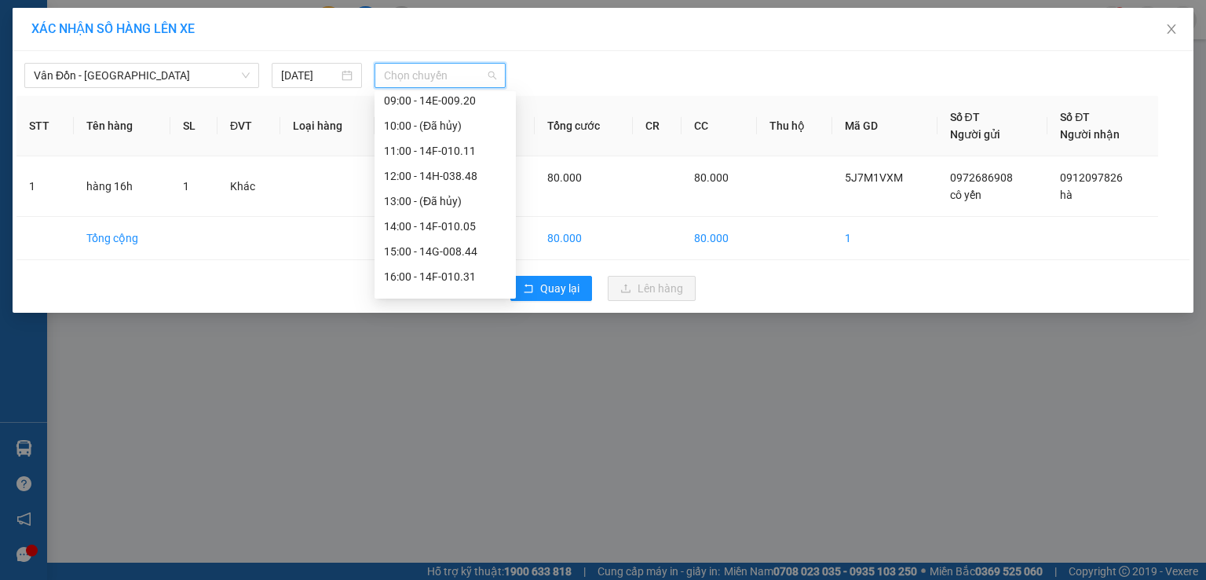
scroll to position [226, 0]
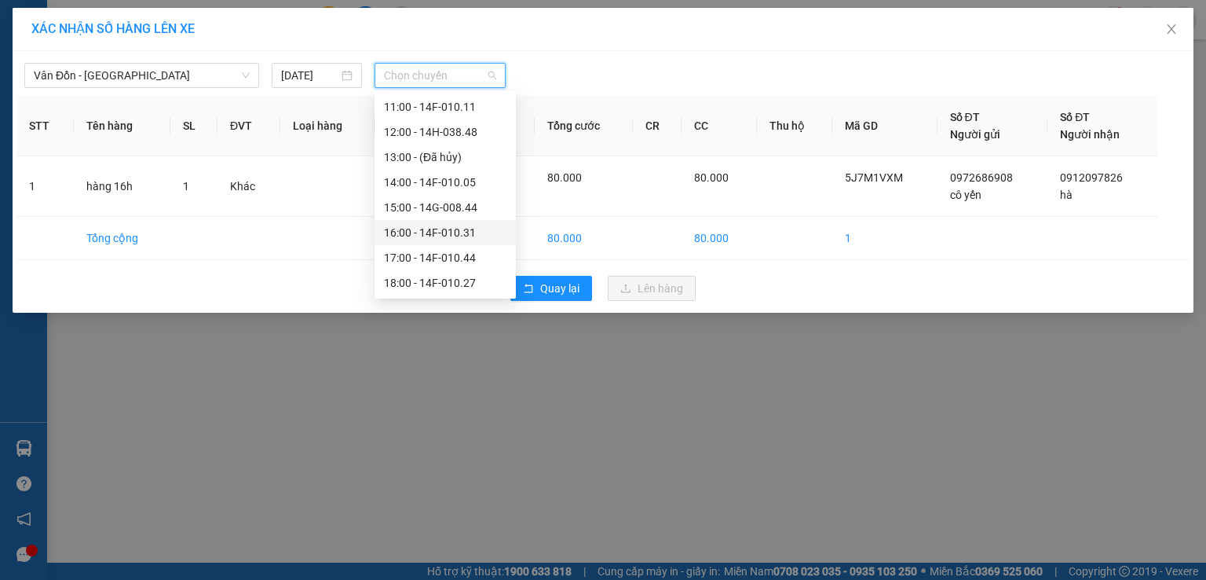
click at [459, 233] on div "16:00 - 14F-010.31" at bounding box center [445, 232] width 123 height 17
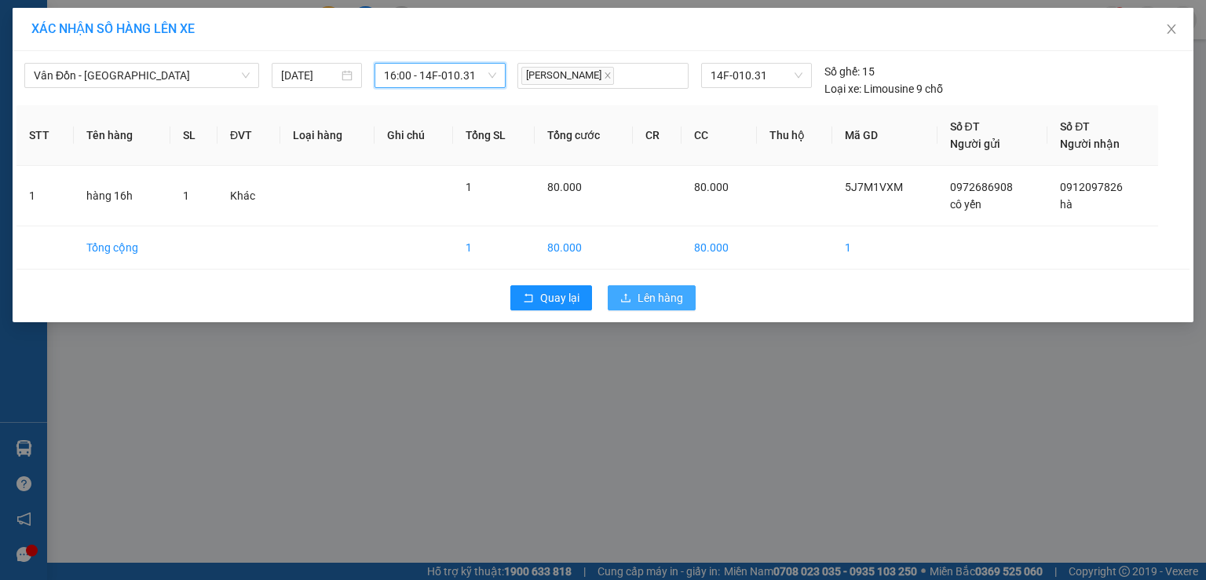
click at [669, 293] on span "Lên hàng" at bounding box center [661, 297] width 46 height 17
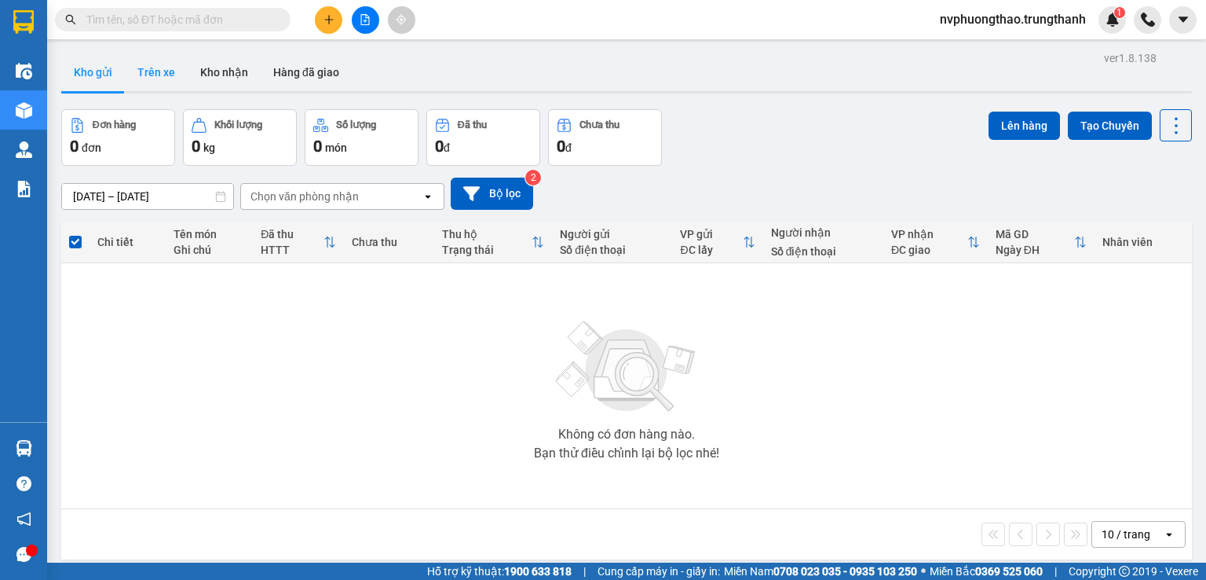
click at [149, 70] on button "Trên xe" at bounding box center [156, 72] width 63 height 38
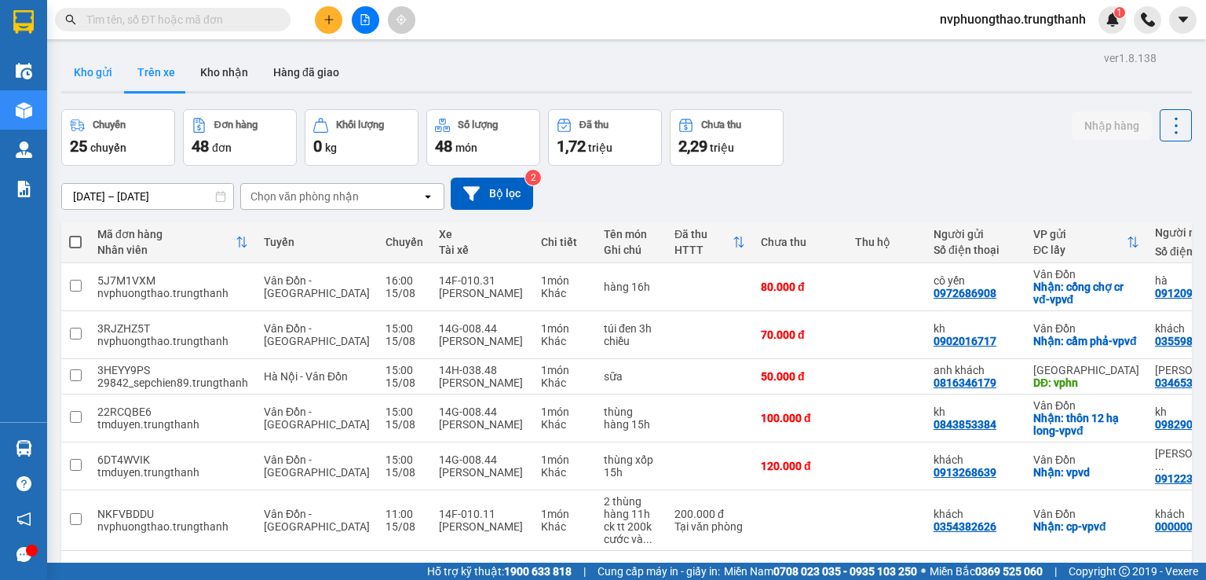
click at [98, 71] on button "Kho gửi" at bounding box center [93, 72] width 64 height 38
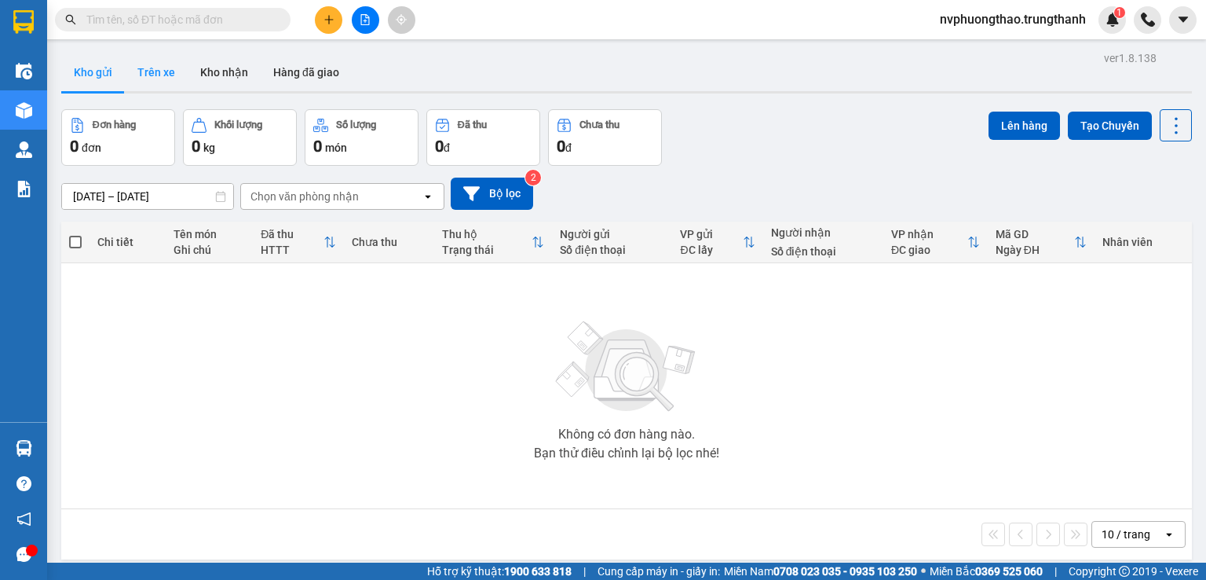
drag, startPoint x: 165, startPoint y: 78, endPoint x: 320, endPoint y: 39, distance: 160.2
click at [163, 78] on button "Trên xe" at bounding box center [156, 72] width 63 height 38
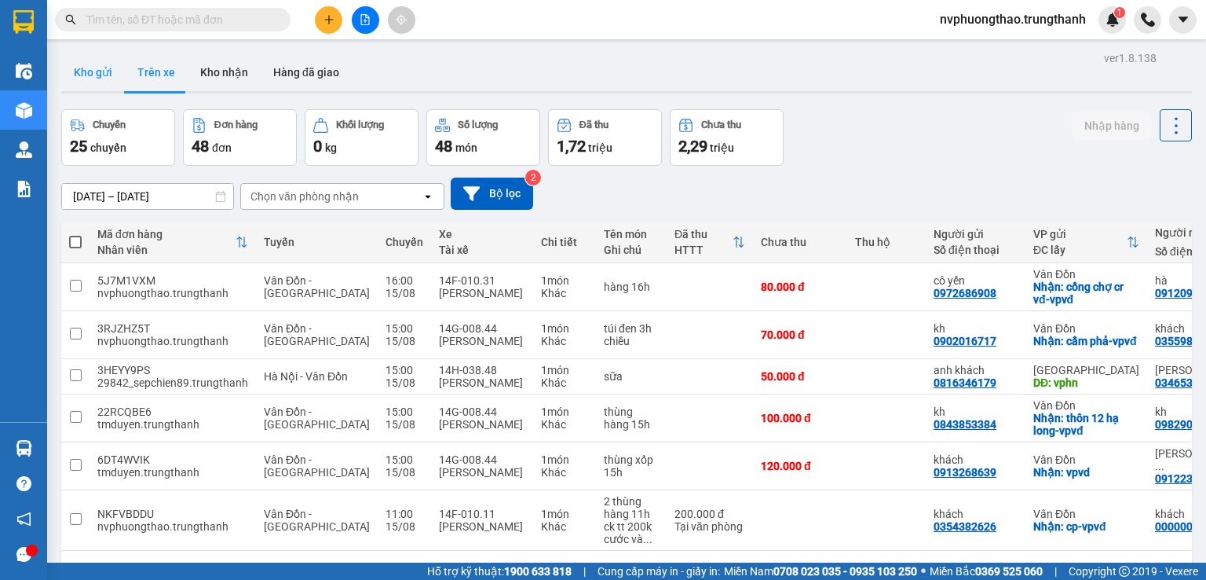
click at [93, 71] on button "Kho gửi" at bounding box center [93, 72] width 64 height 38
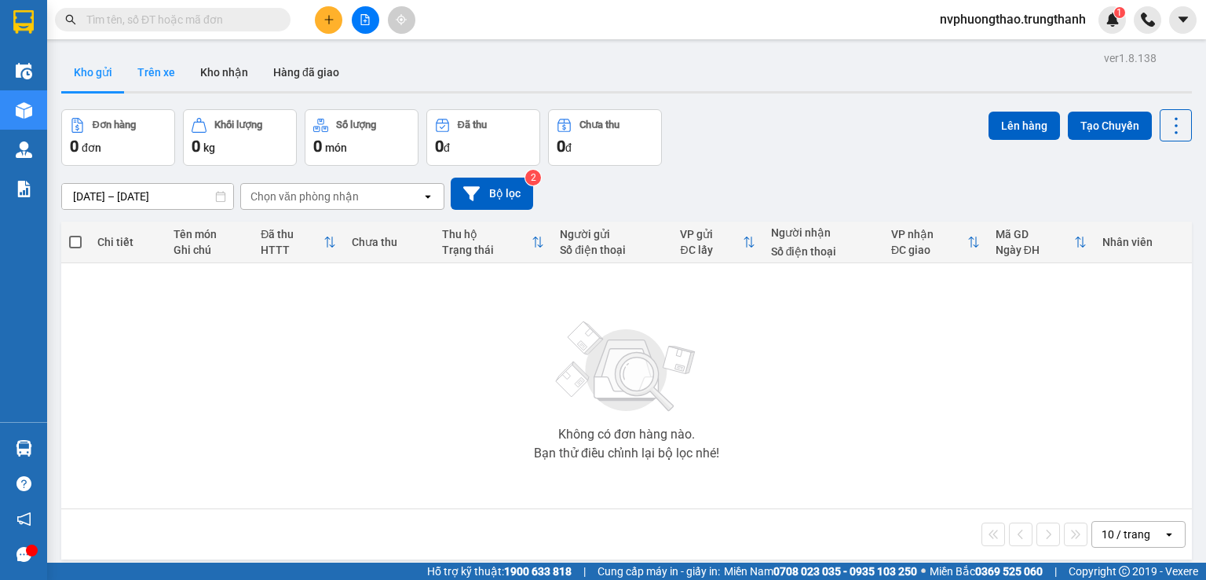
click at [157, 63] on button "Trên xe" at bounding box center [156, 72] width 63 height 38
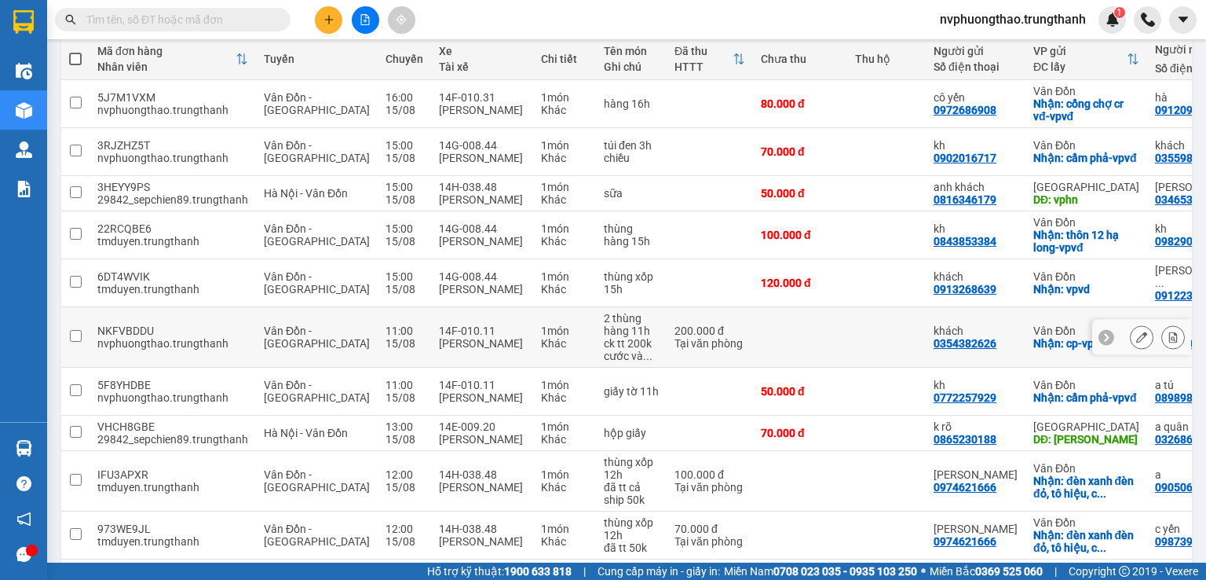
scroll to position [209, 0]
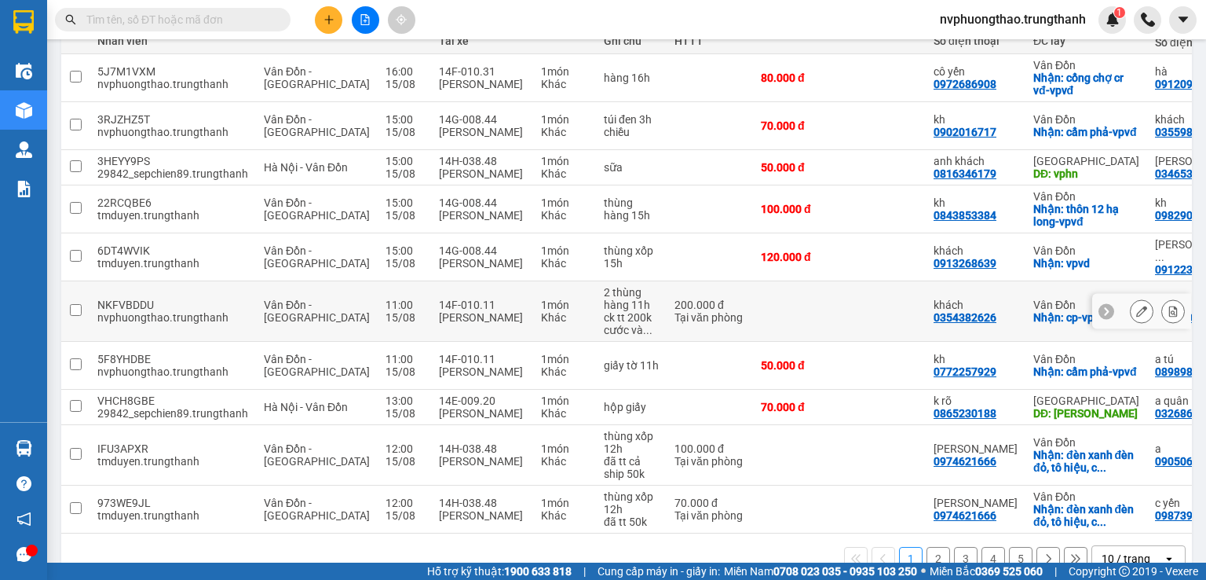
scroll to position [261, 0]
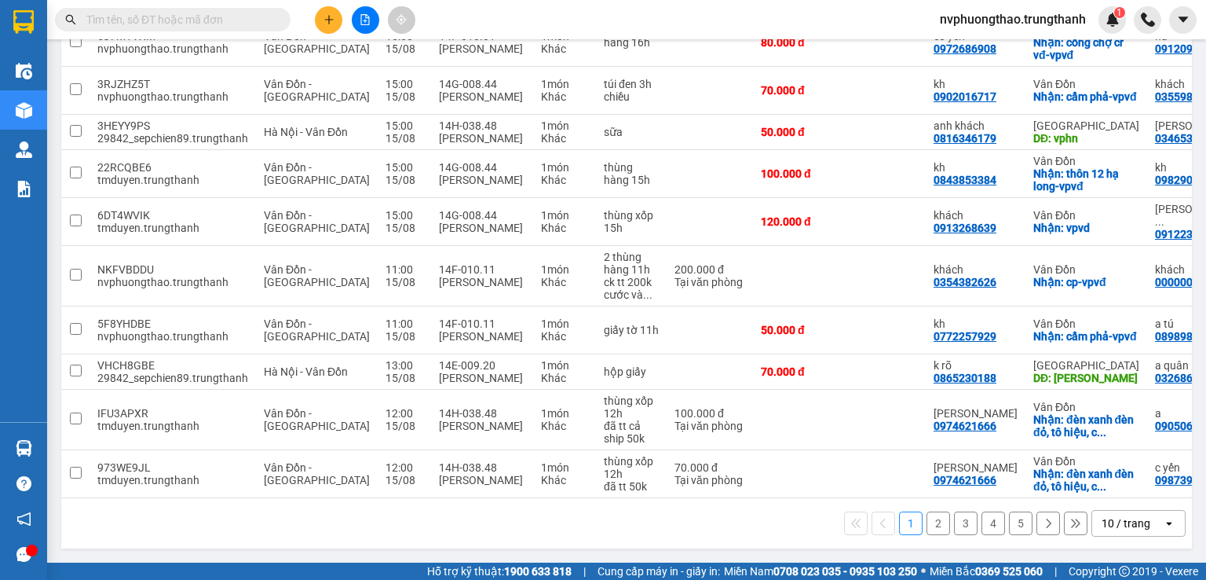
click at [927, 524] on button "2" at bounding box center [939, 523] width 24 height 24
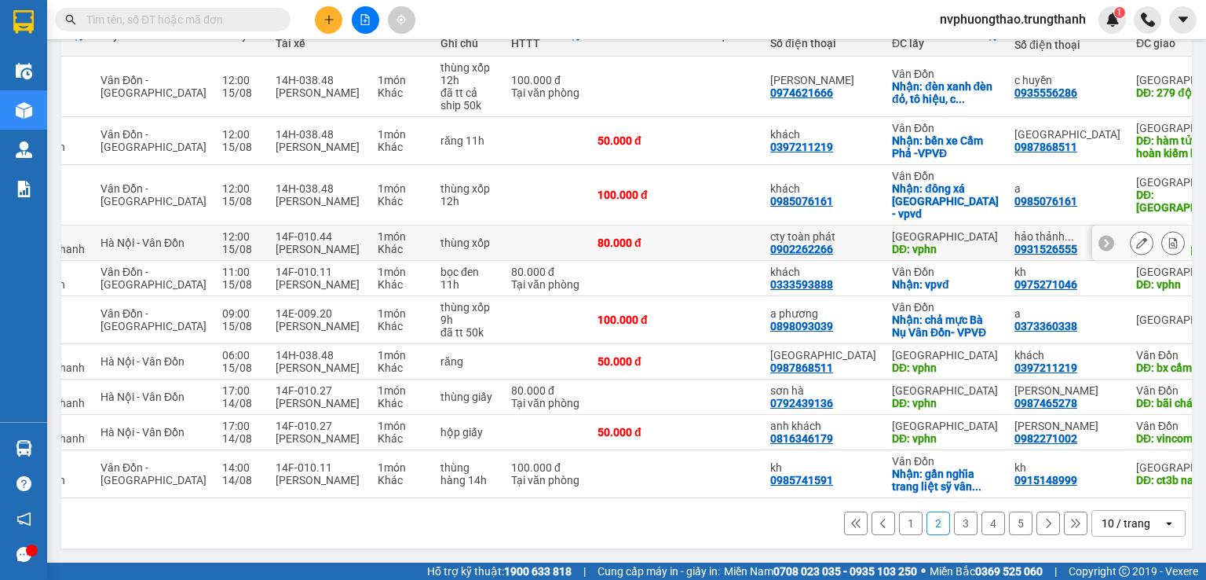
scroll to position [130, 0]
